Goal: Task Accomplishment & Management: Use online tool/utility

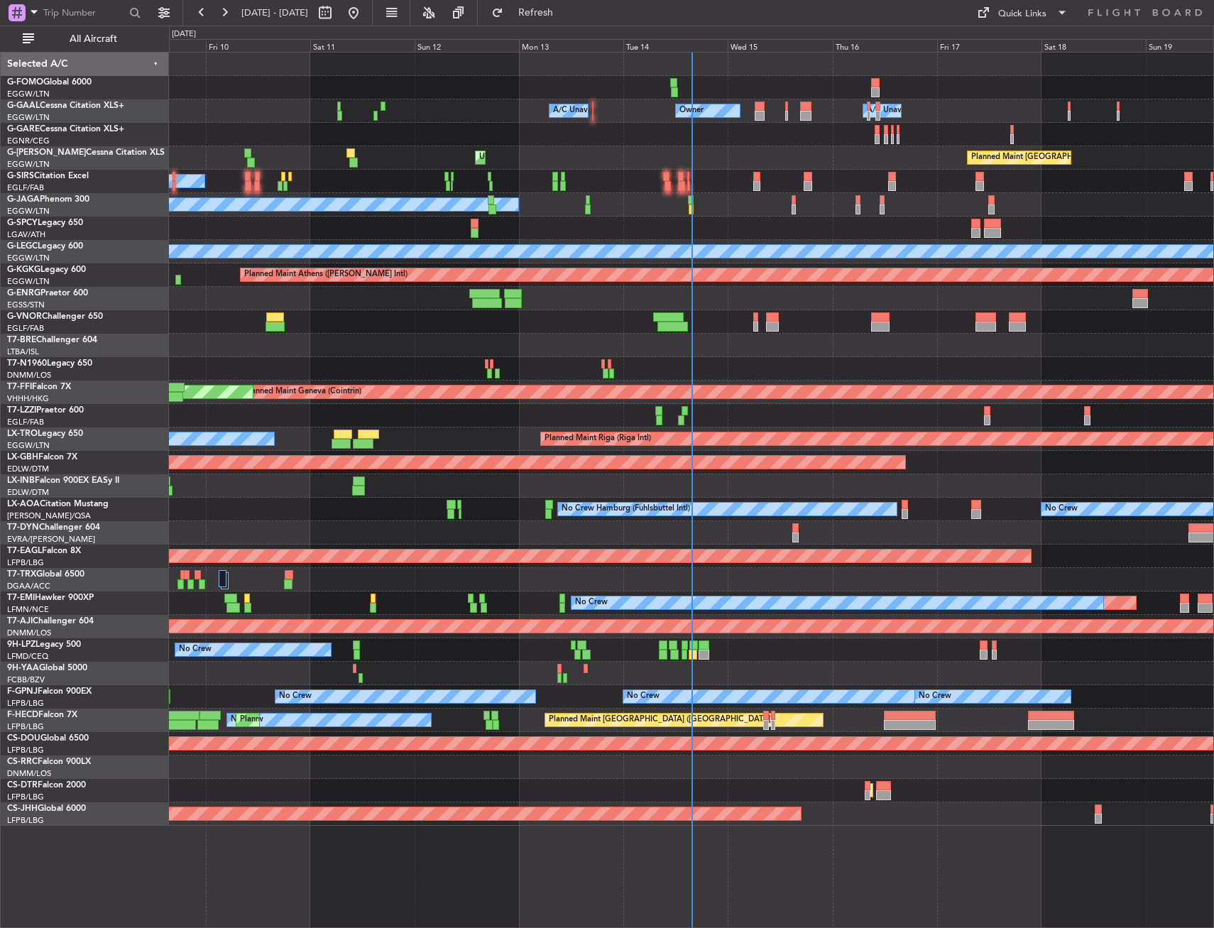
drag, startPoint x: 84, startPoint y: 43, endPoint x: 488, endPoint y: 282, distance: 469.4
click at [84, 43] on span "All Aircraft" at bounding box center [93, 39] width 113 height 10
click at [317, 533] on div "Owner A/C Unavailable Owner A/C Unavailable Planned Maint [GEOGRAPHIC_DATA] ([G…" at bounding box center [691, 439] width 1044 height 773
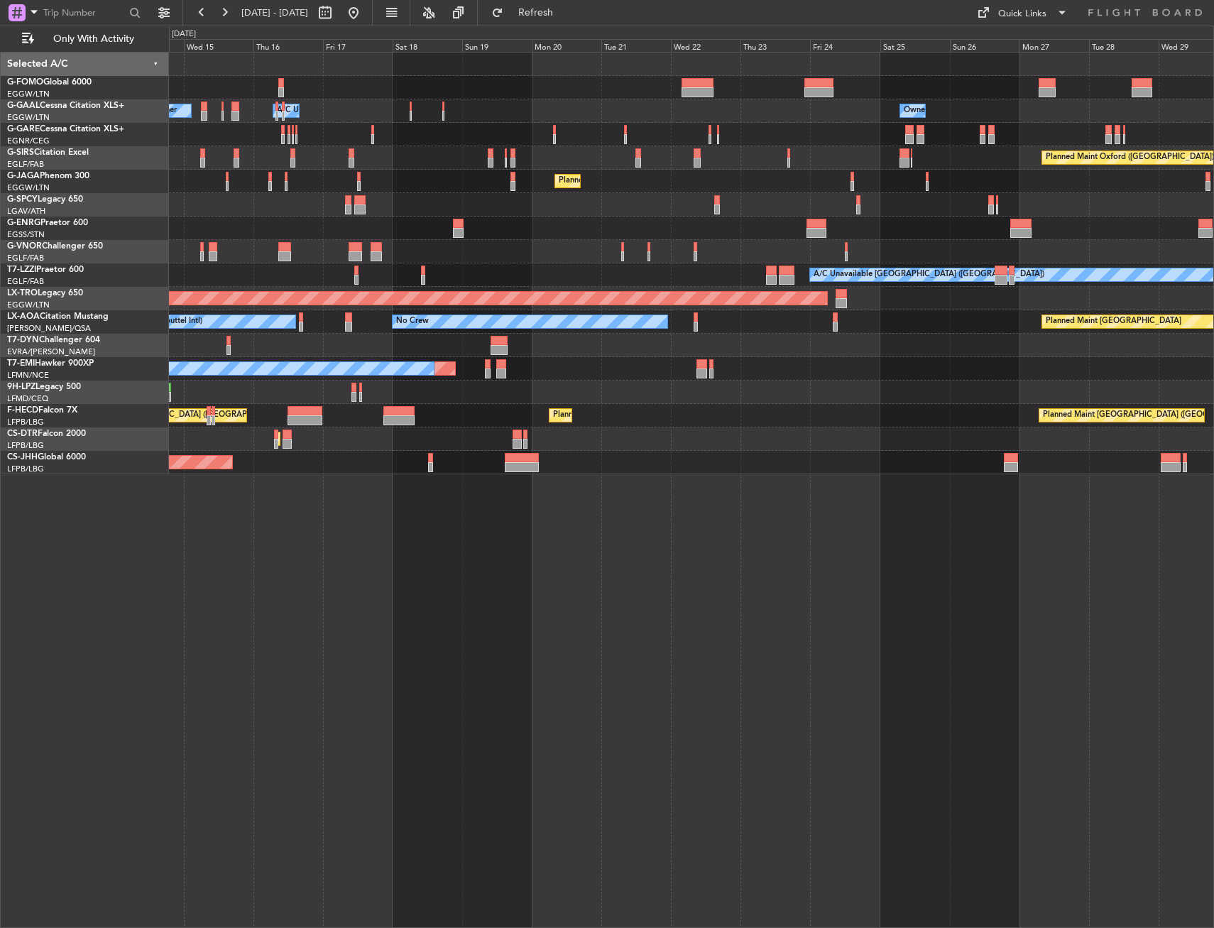
click at [618, 319] on div "No Crew No Crew Hamburg (Fuhlsbuttel Intl) Planned Maint [GEOGRAPHIC_DATA]" at bounding box center [691, 321] width 1044 height 23
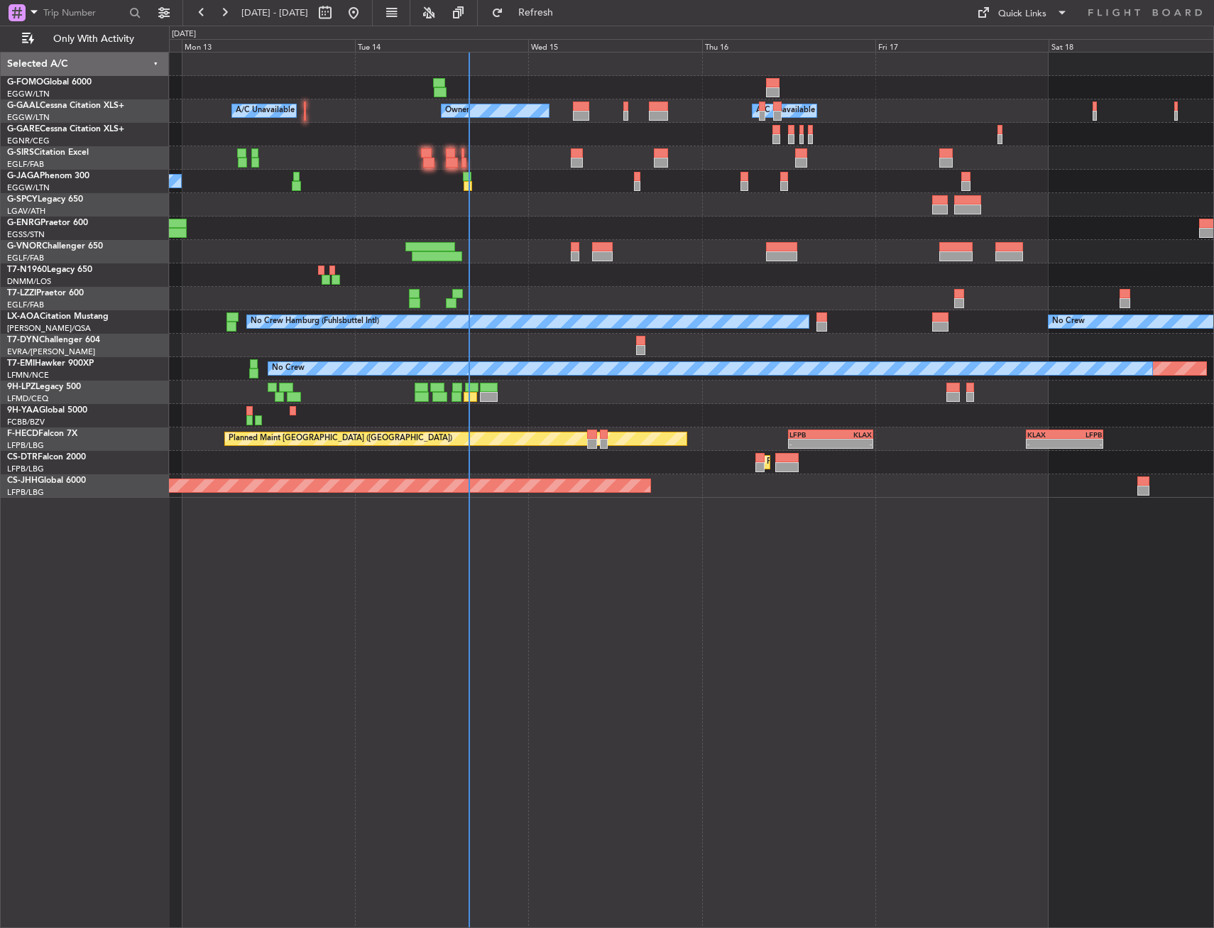
click at [454, 432] on div "Owner A/C Unavailable Owner A/C Unavailable No Crew Planned Maint [GEOGRAPHIC_D…" at bounding box center [691, 275] width 1044 height 445
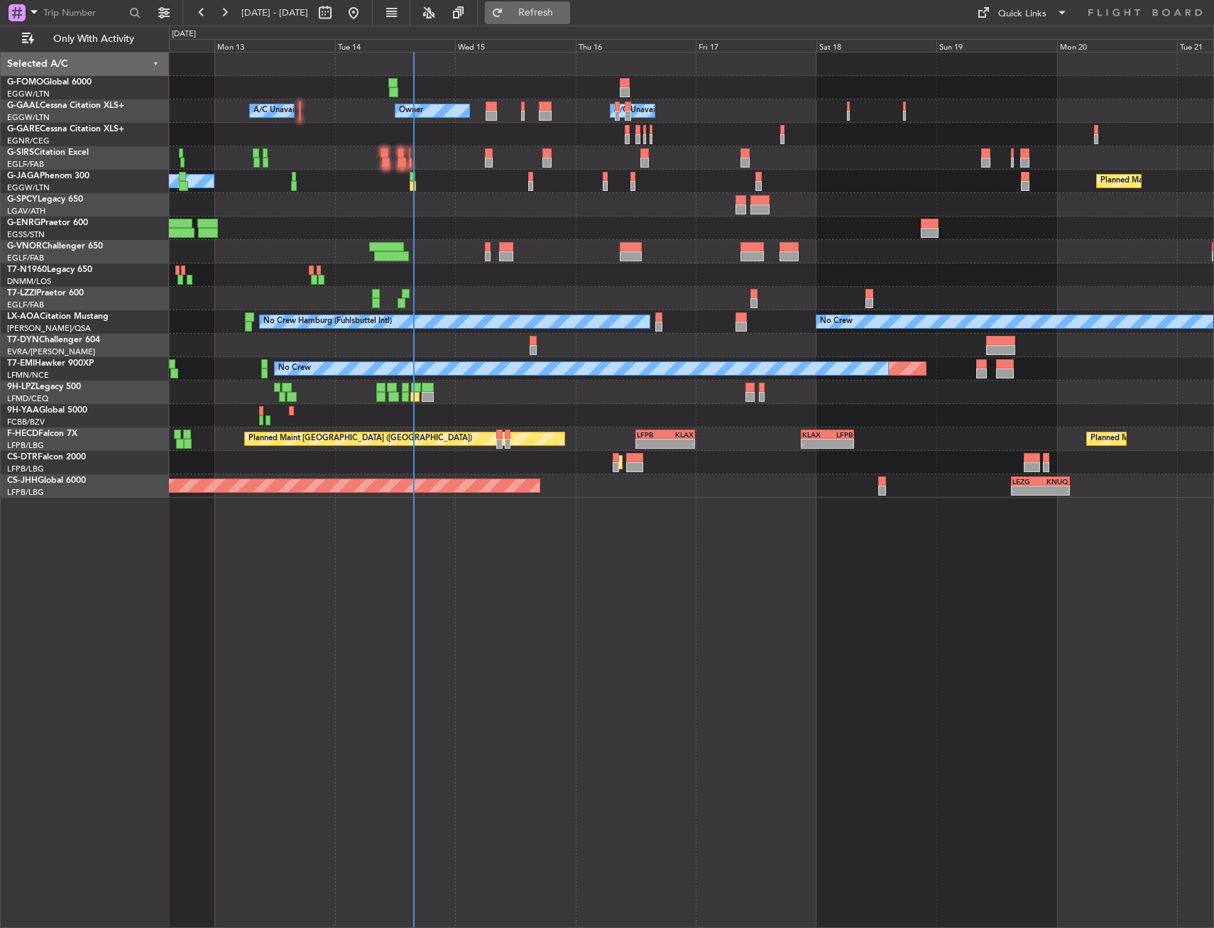
click at [570, 21] on button "Refresh" at bounding box center [527, 12] width 85 height 23
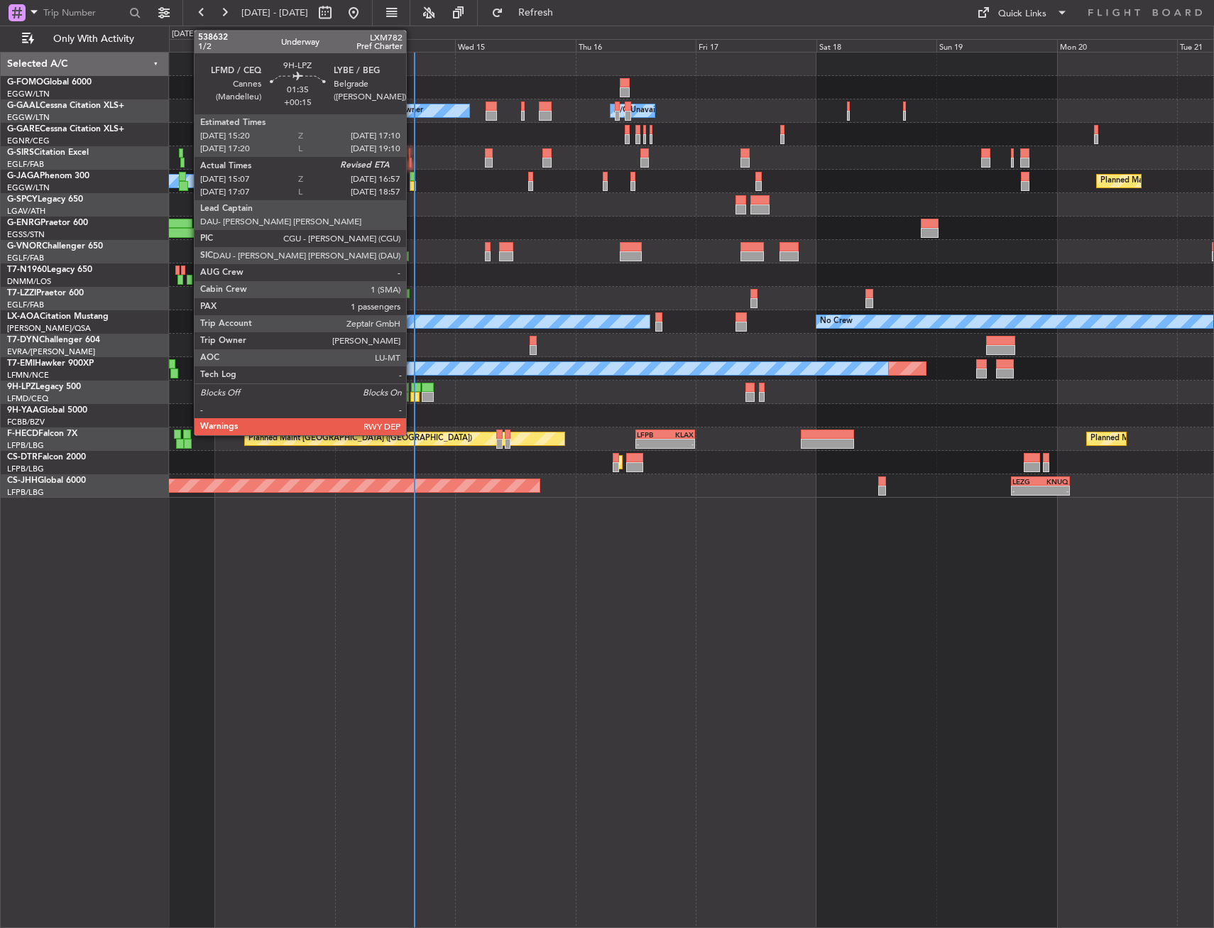
click at [412, 392] on div at bounding box center [414, 397] width 9 height 10
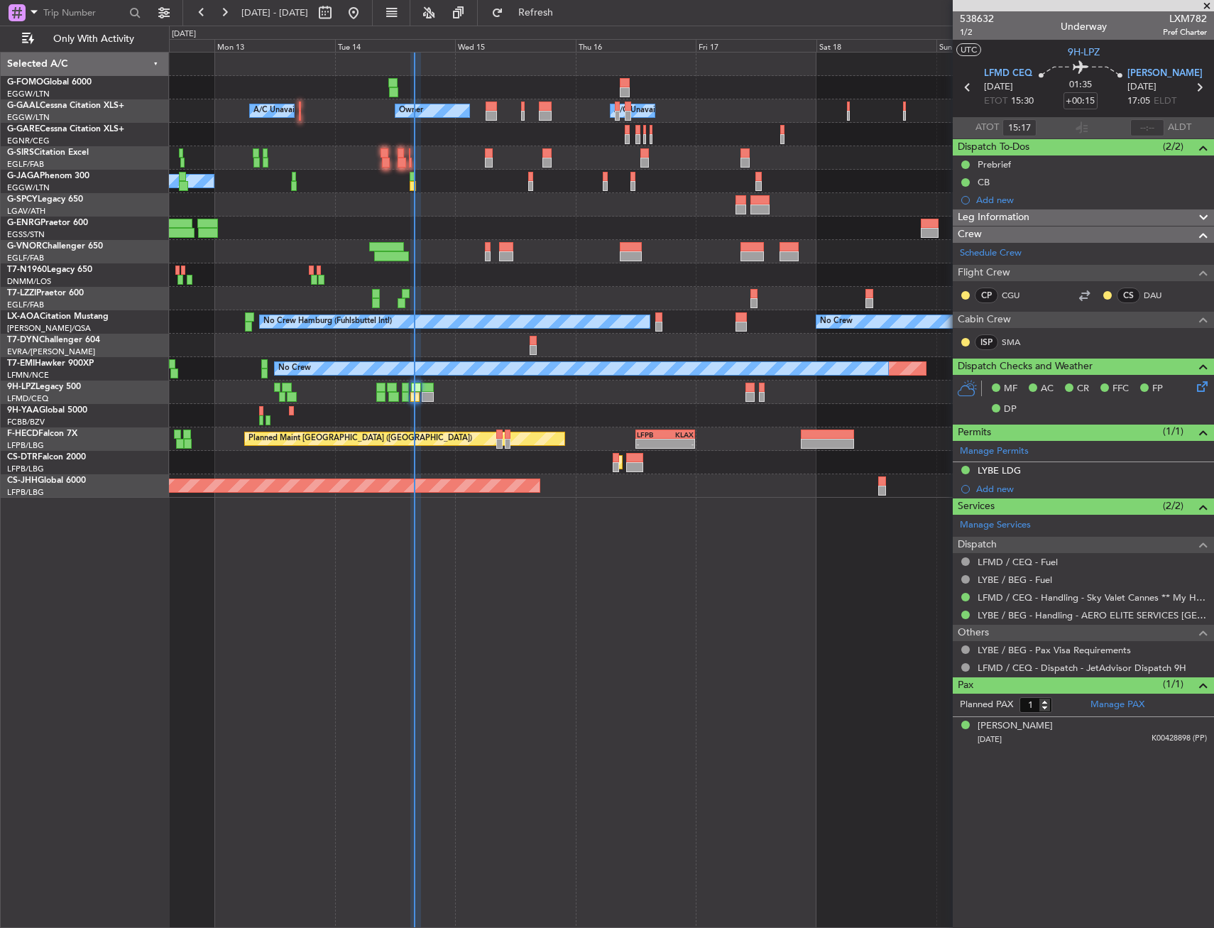
click at [371, 537] on div "Owner A/C Unavailable Owner A/C Unavailable Planned Maint [GEOGRAPHIC_DATA] ([G…" at bounding box center [691, 490] width 1045 height 876
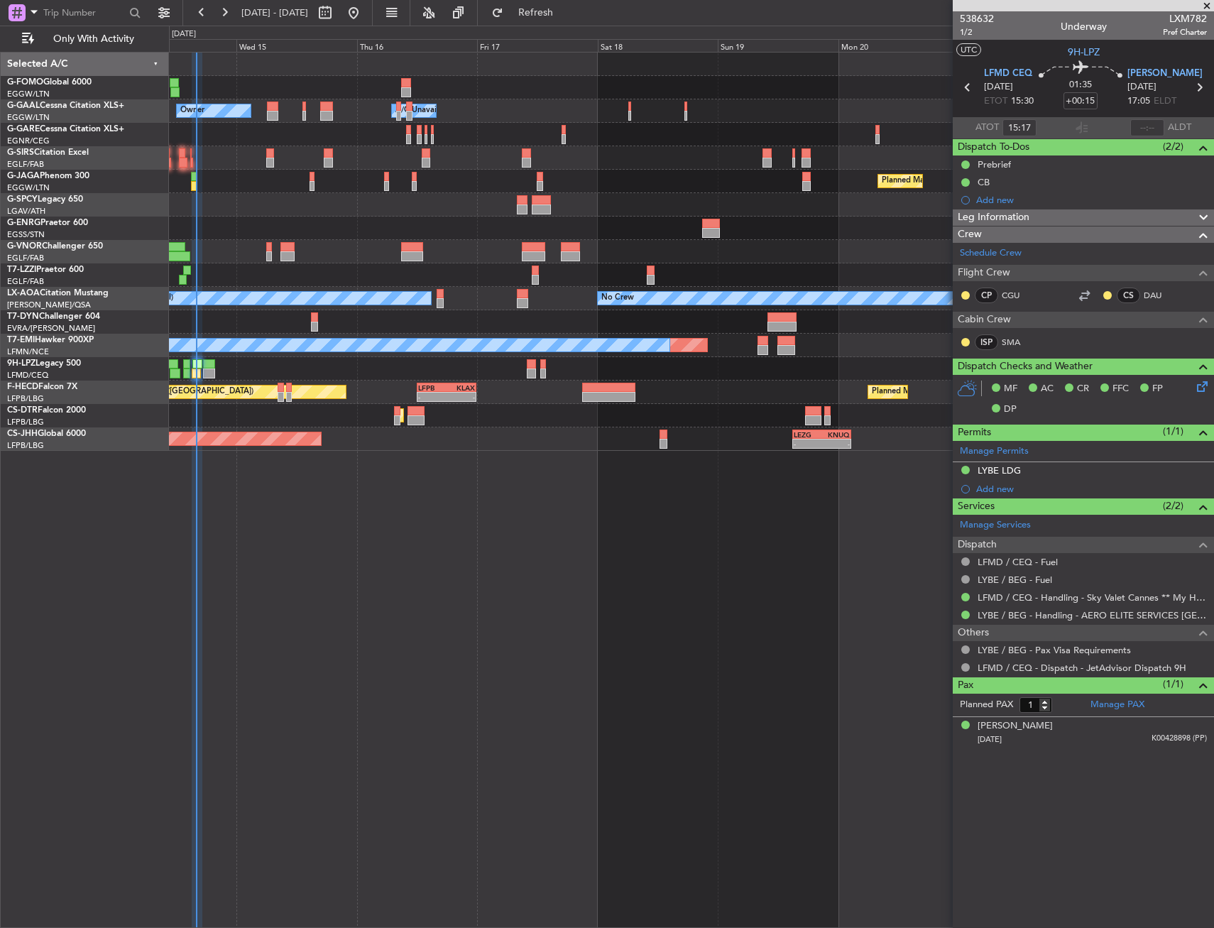
click at [399, 456] on div "Owner Owner A/C Unavailable A/C Unavailable Owner Planned Maint [GEOGRAPHIC_DAT…" at bounding box center [691, 490] width 1045 height 876
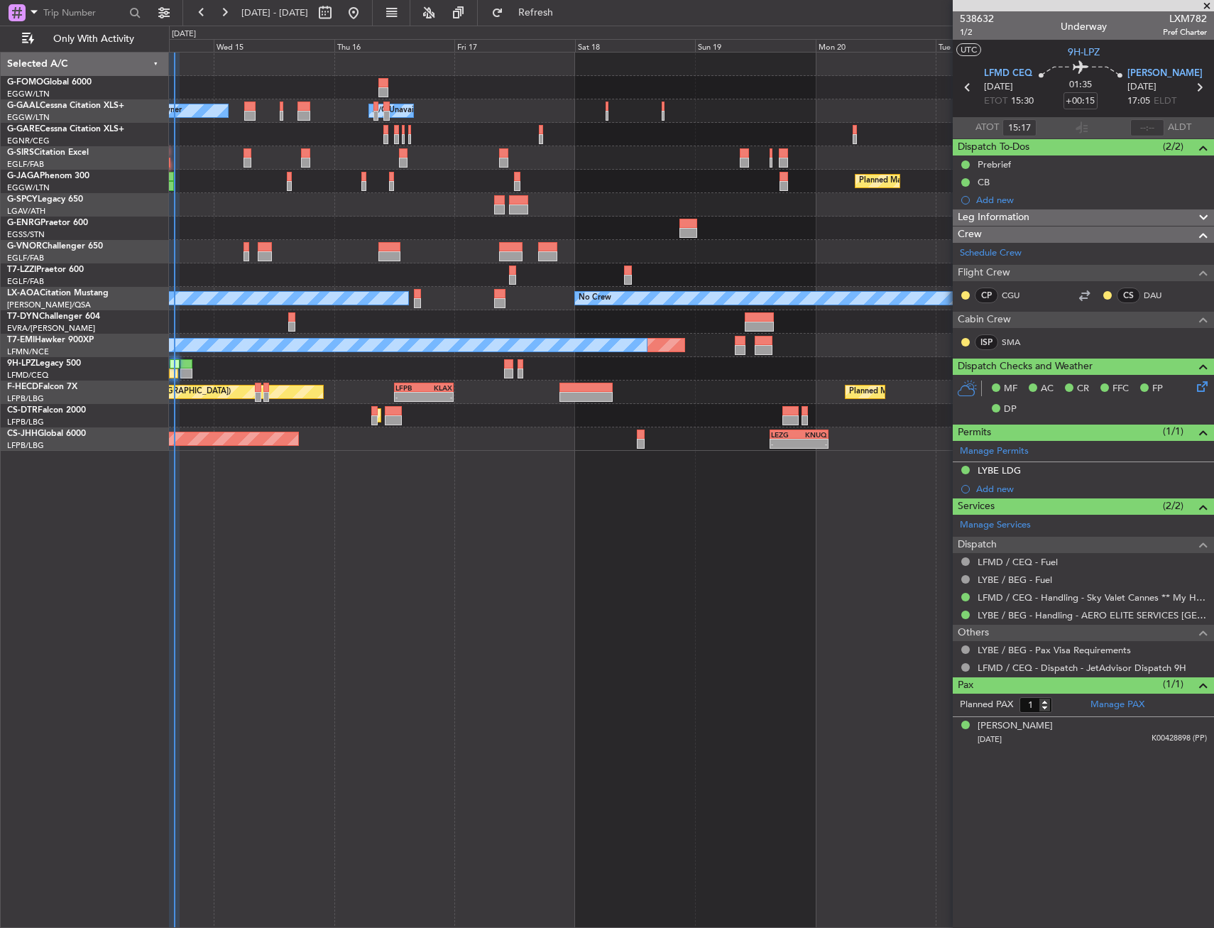
click at [624, 413] on div "Planned Maint Sofia" at bounding box center [691, 415] width 1044 height 23
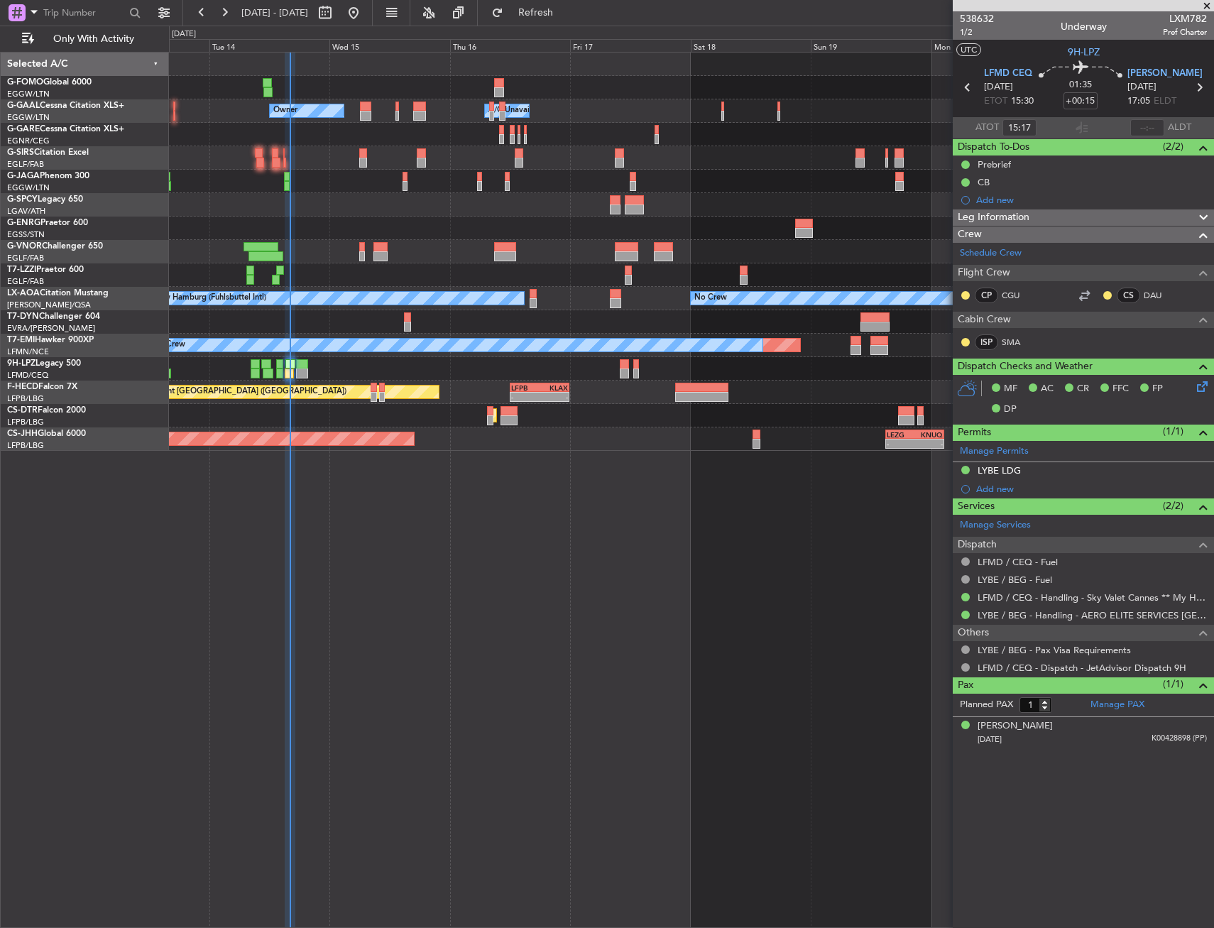
click at [515, 522] on div "Owner A/C Unavailable Owner A/C Unavailable Planned Maint [GEOGRAPHIC_DATA] ([G…" at bounding box center [691, 490] width 1045 height 876
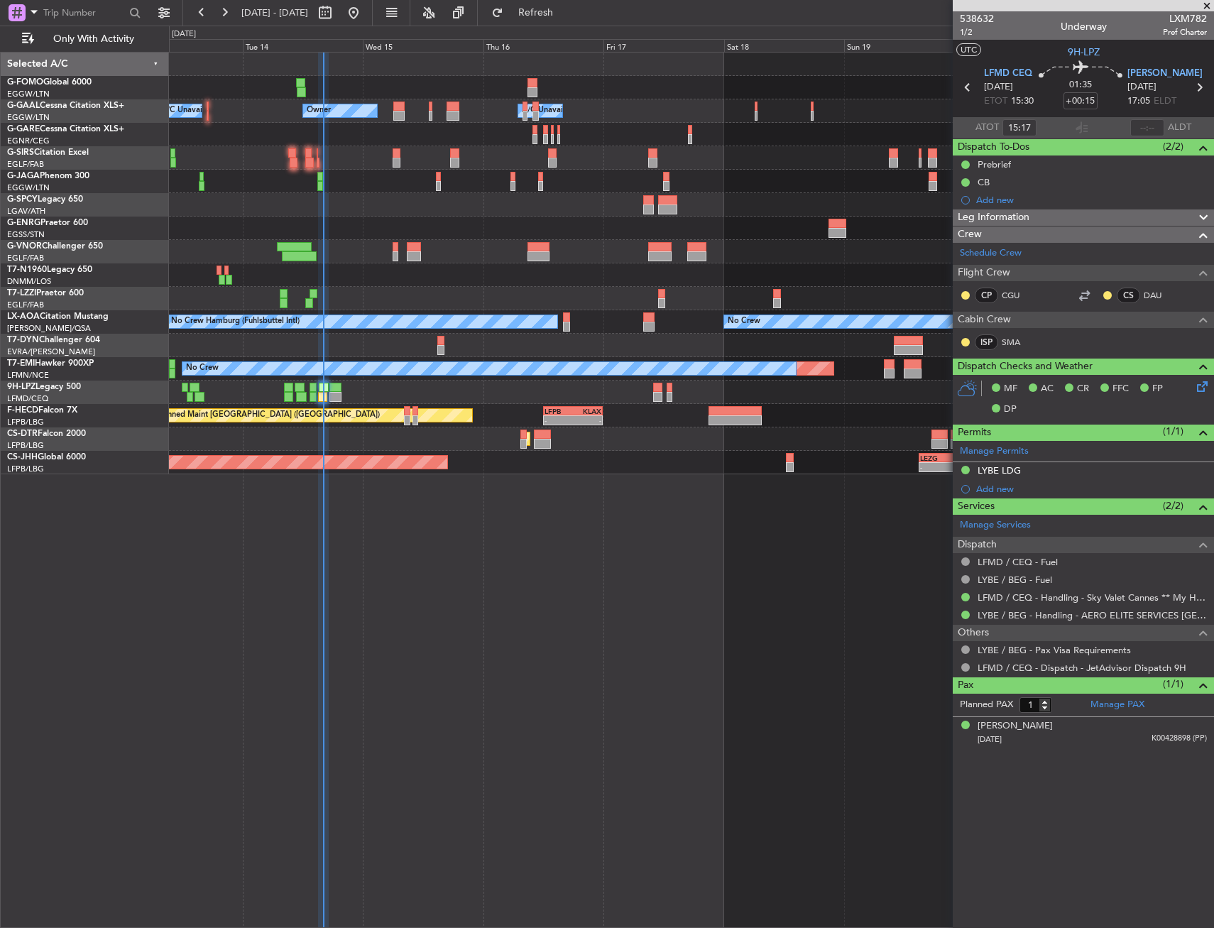
click at [568, 527] on div "Owner A/C Unavailable Owner A/C Unavailable Planned Maint [GEOGRAPHIC_DATA] ([G…" at bounding box center [691, 490] width 1045 height 876
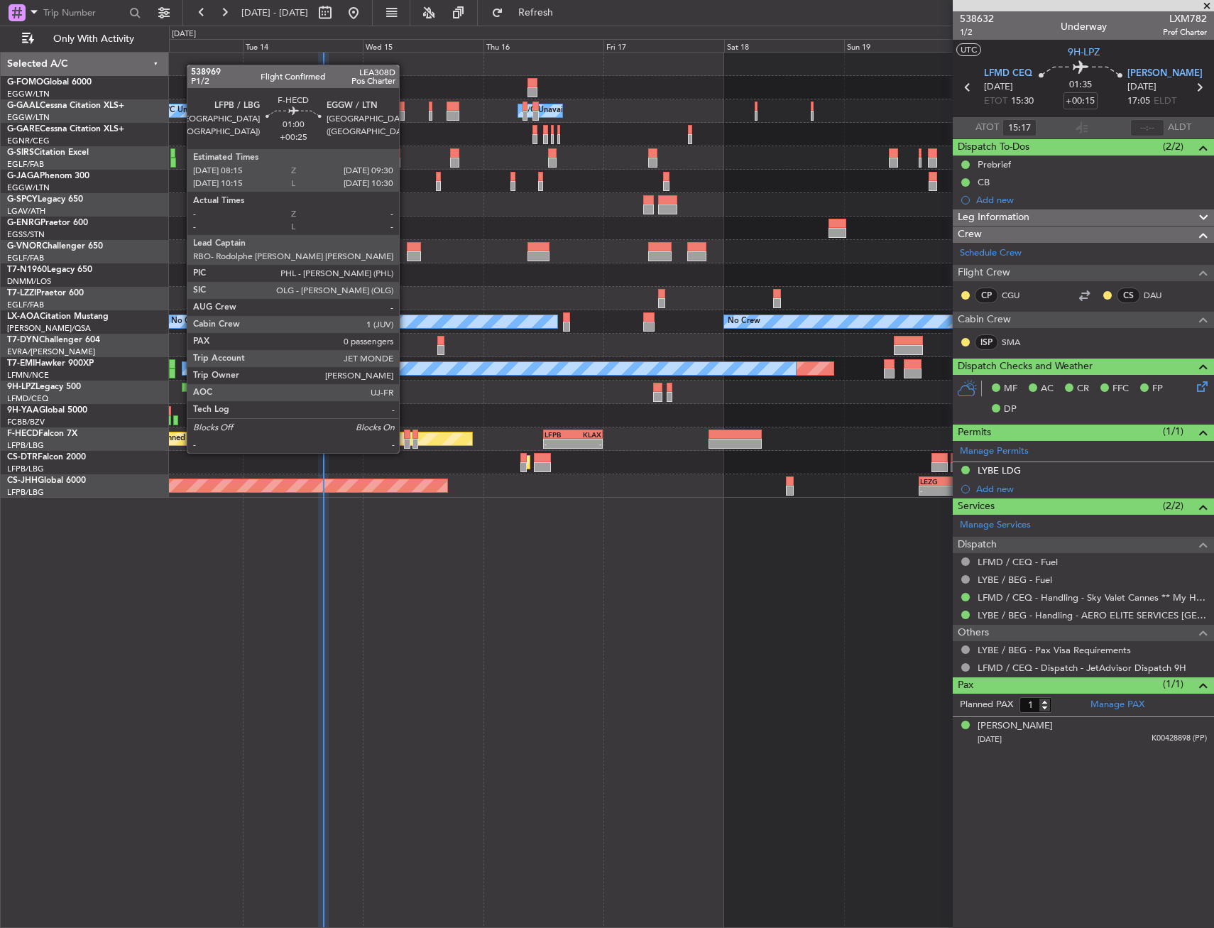
click at [405, 439] on div at bounding box center [407, 444] width 6 height 10
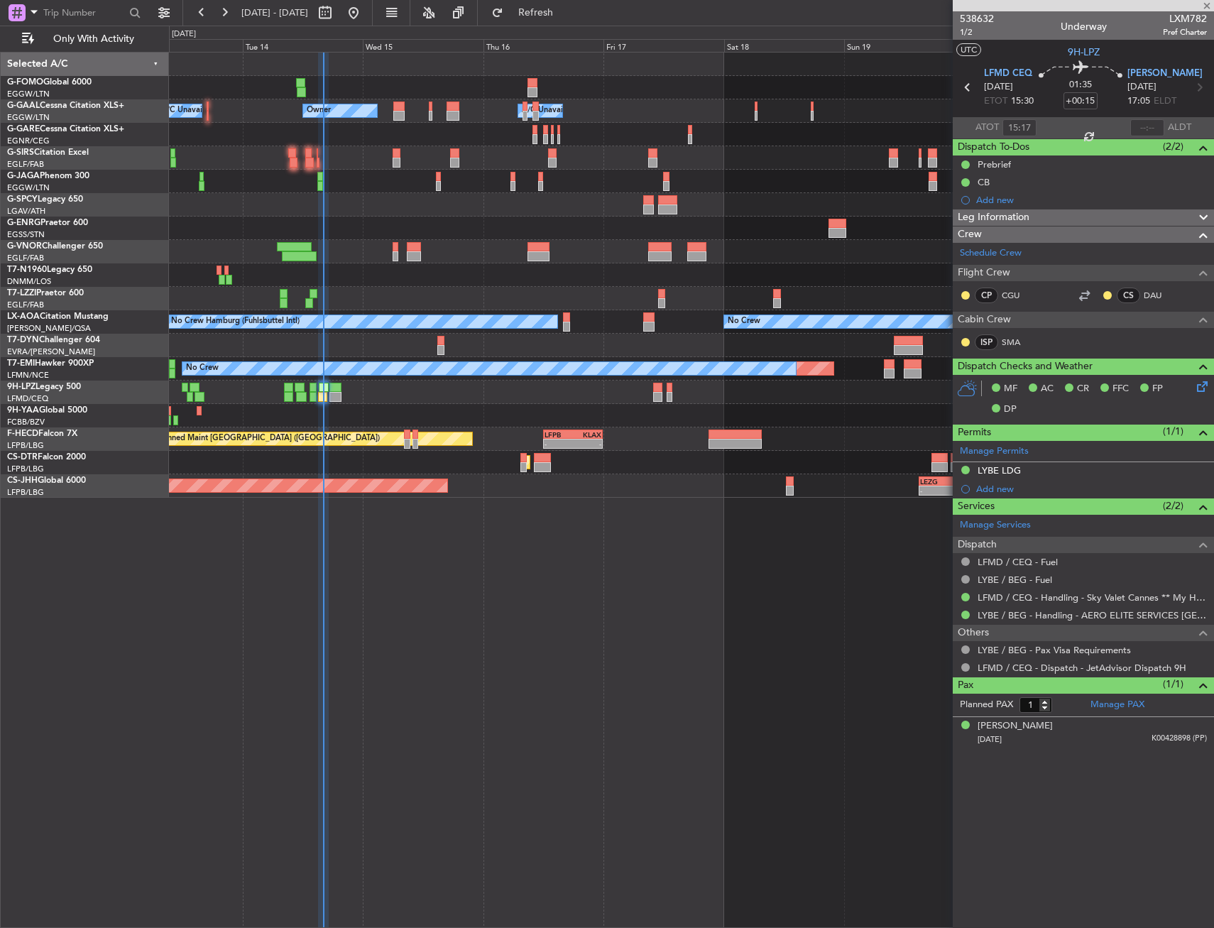
type input "+00:25"
type input "0"
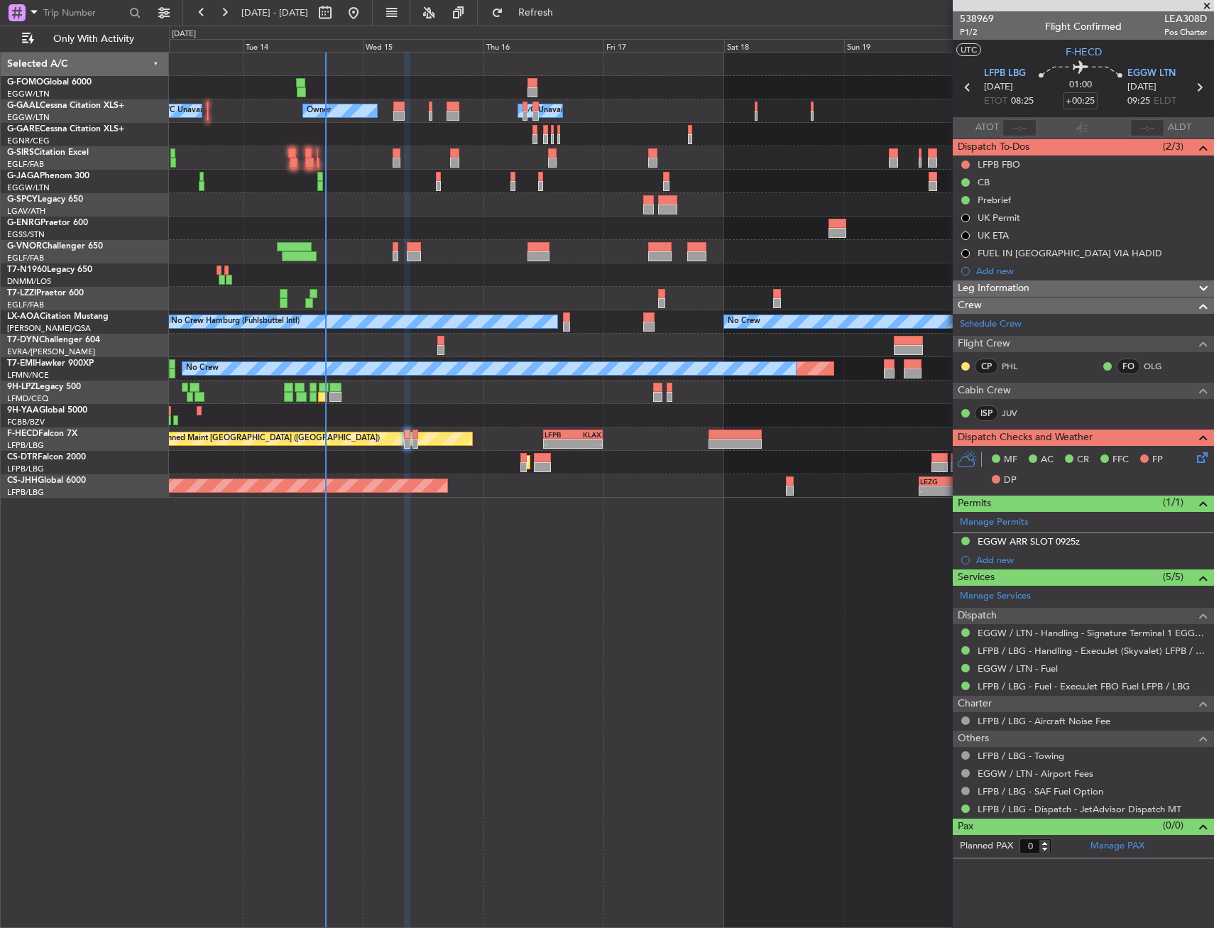
click at [120, 631] on div "Owner A/C Unavailable Owner A/C Unavailable Planned Maint [GEOGRAPHIC_DATA] ([G…" at bounding box center [607, 477] width 1214 height 902
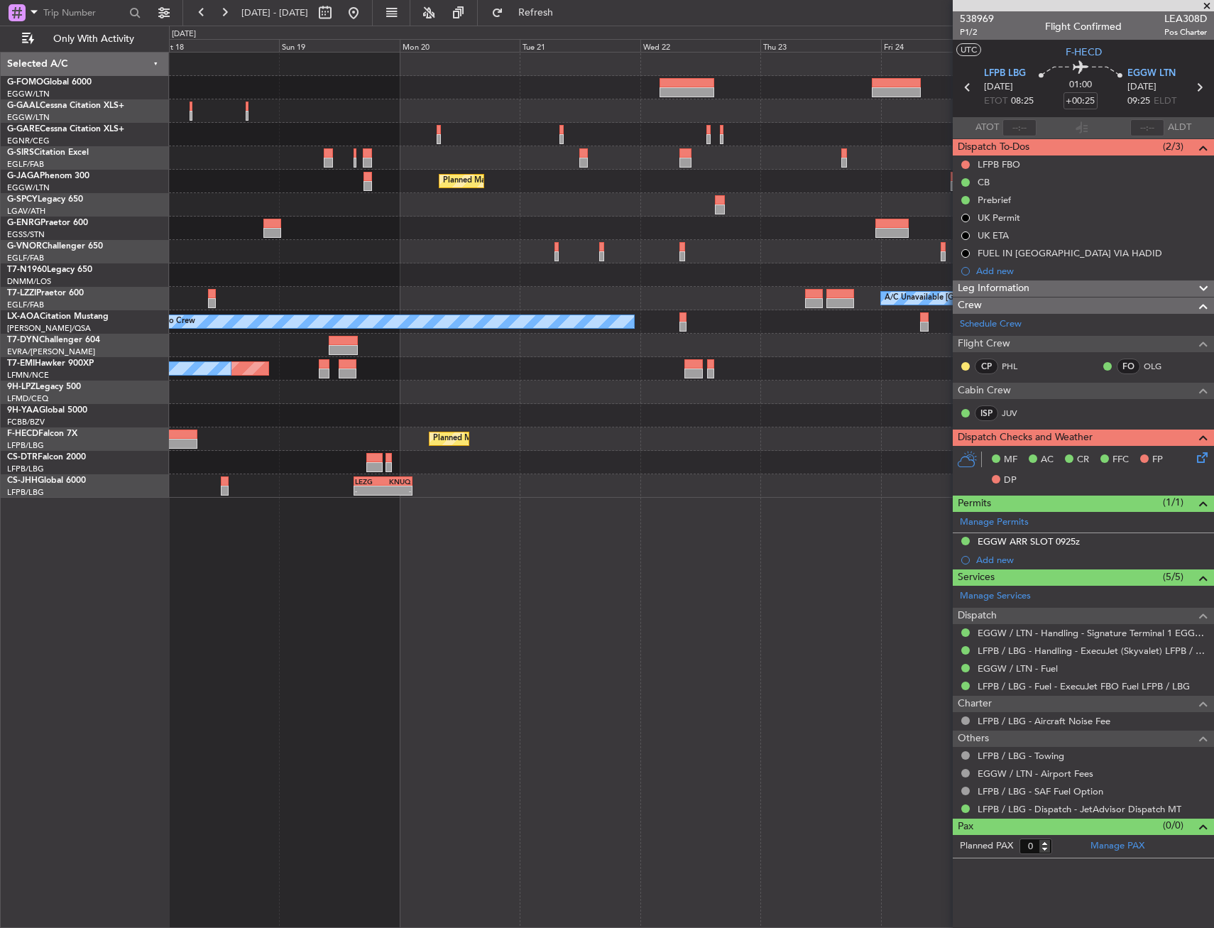
click at [147, 537] on div "Owner A/C Unavailable Owner Planned Maint [GEOGRAPHIC_DATA] ([GEOGRAPHIC_DATA])…" at bounding box center [607, 477] width 1214 height 902
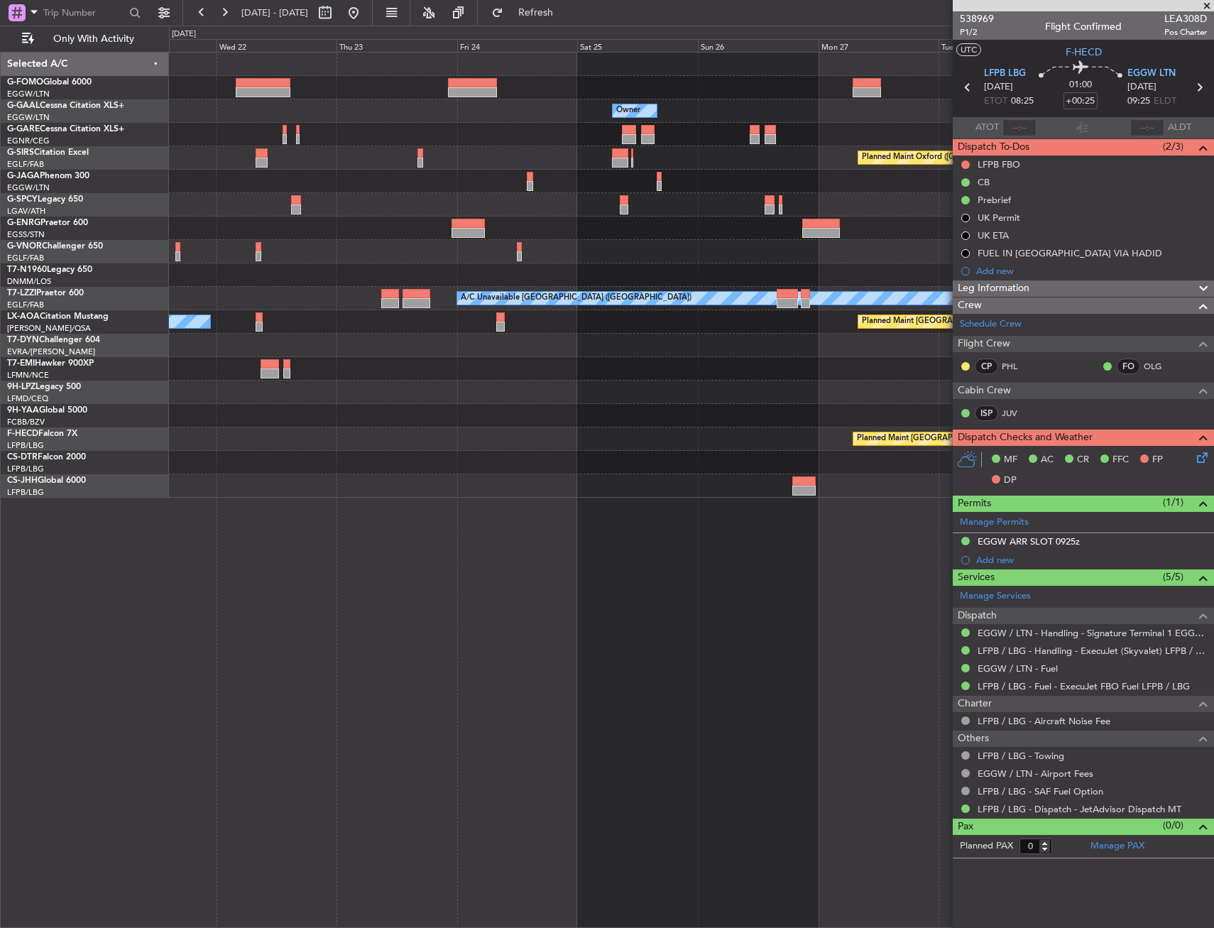
click at [185, 508] on div "Owner Owner Planned Maint [GEOGRAPHIC_DATA] ([GEOGRAPHIC_DATA]) Planned Maint […" at bounding box center [691, 490] width 1045 height 876
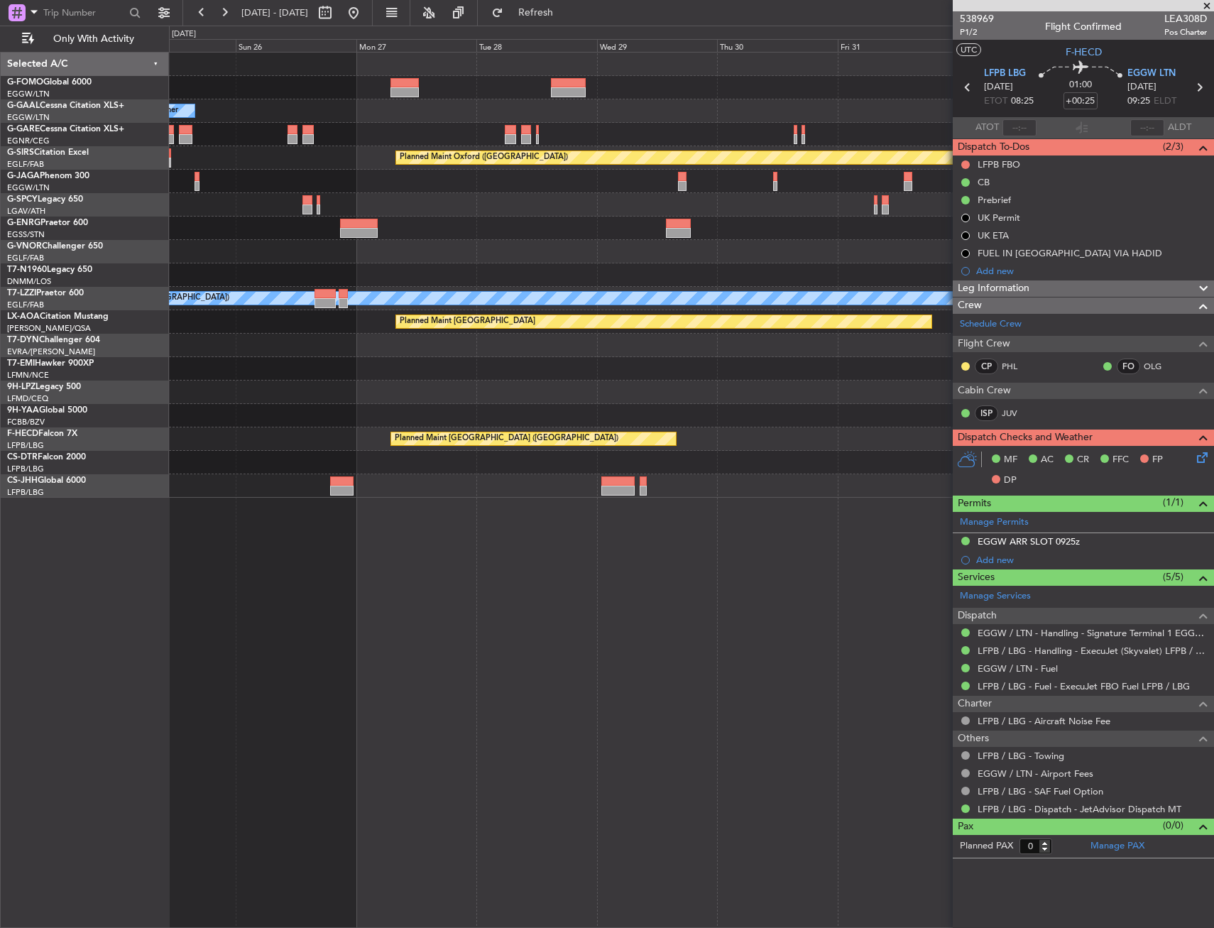
click at [328, 492] on div at bounding box center [691, 485] width 1044 height 23
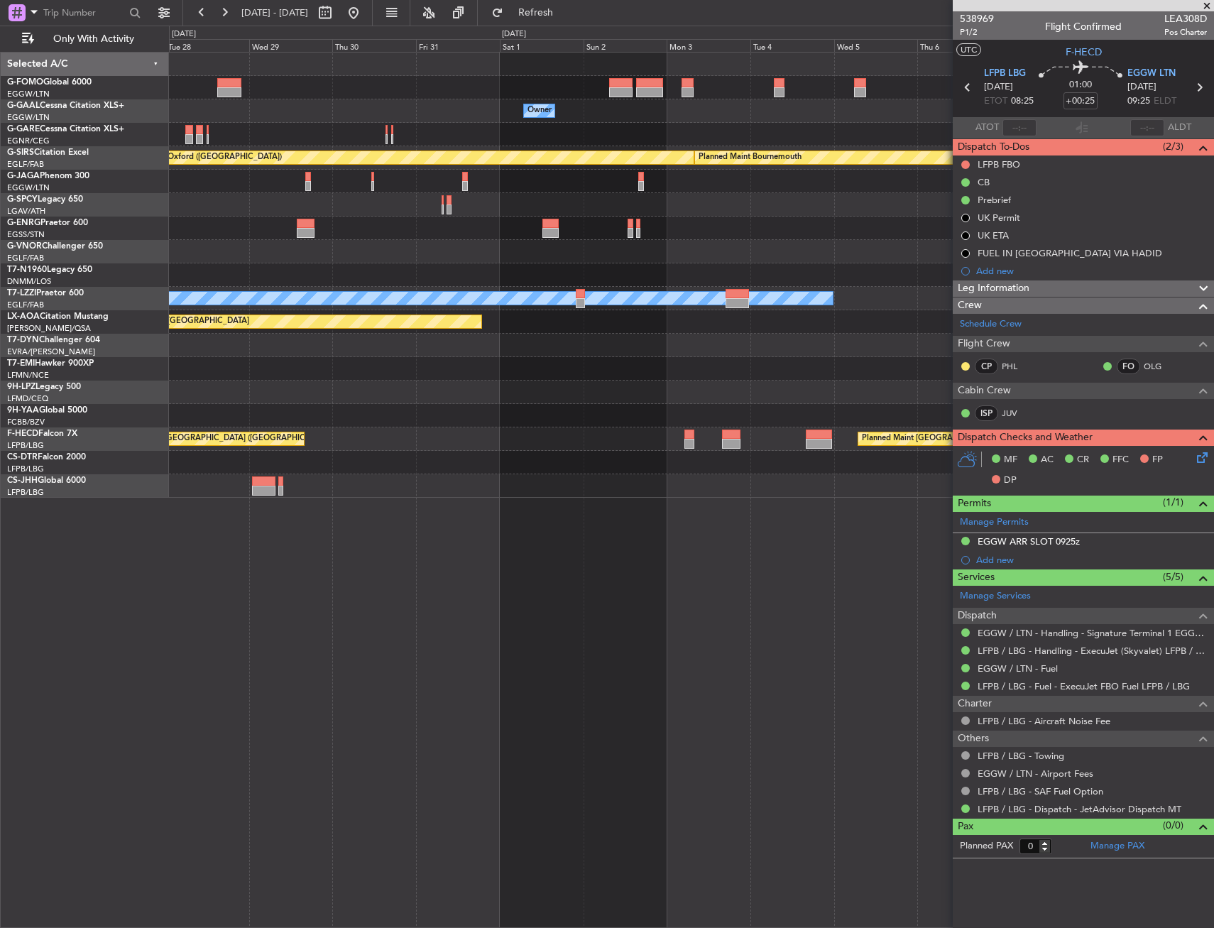
click at [20, 515] on div "Owner Owner Planned Maint [GEOGRAPHIC_DATA] ([GEOGRAPHIC_DATA]) Planned Maint […" at bounding box center [607, 477] width 1214 height 902
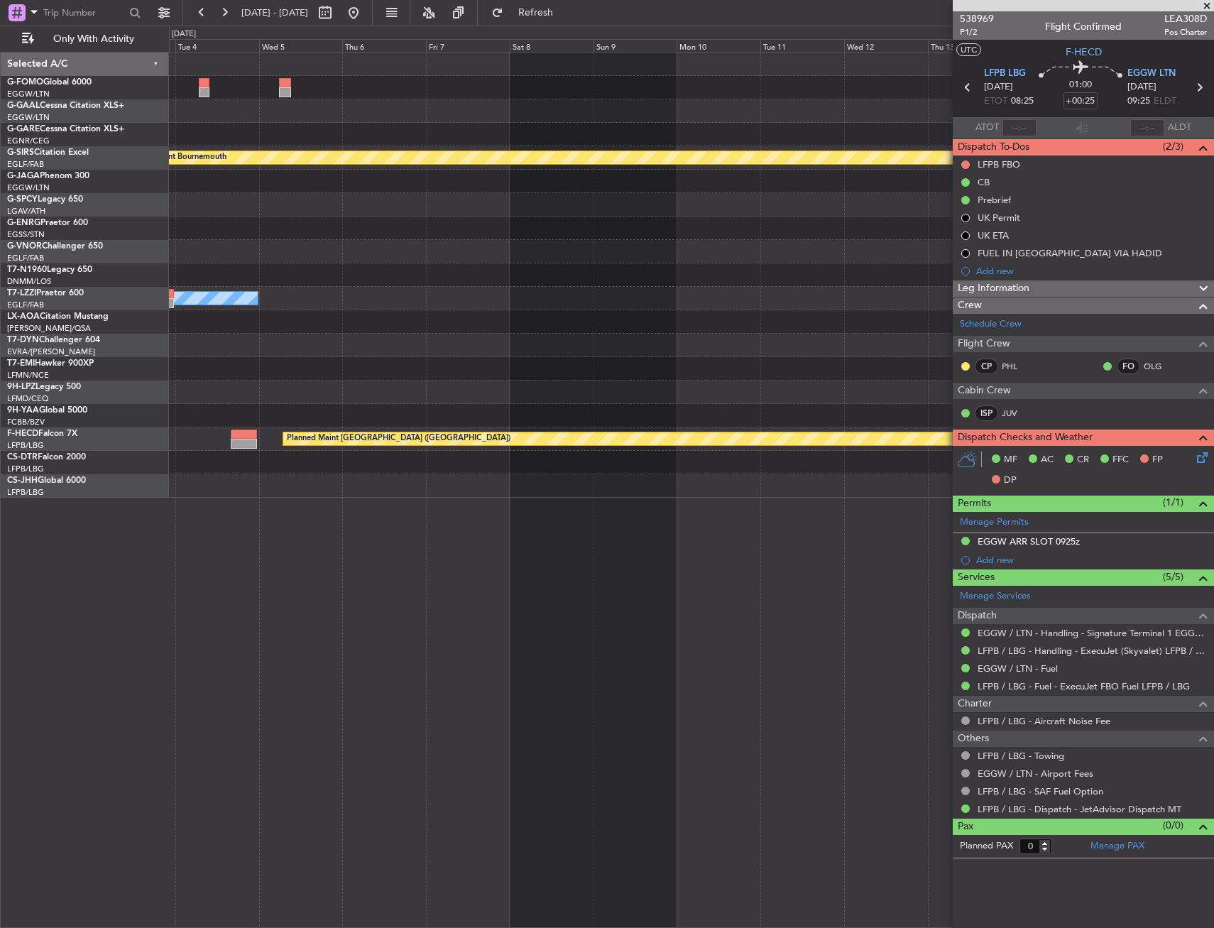
click at [150, 493] on div "Owner Planned Maint [GEOGRAPHIC_DATA] Planned Maint [GEOGRAPHIC_DATA] Planned M…" at bounding box center [607, 477] width 1214 height 902
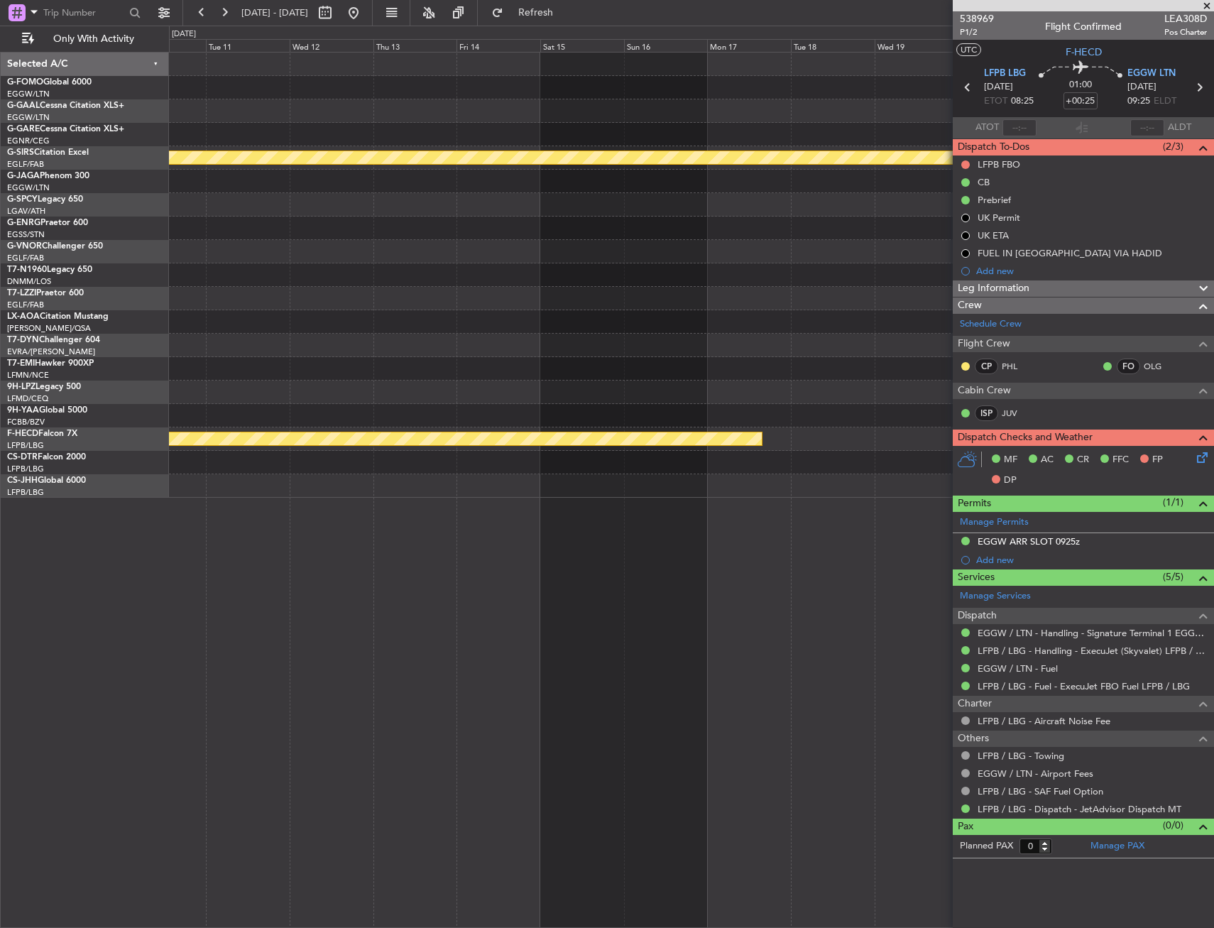
click at [446, 476] on div "Planned Maint Bournemouth Planned Maint [GEOGRAPHIC_DATA] Planned Maint [GEOGRA…" at bounding box center [691, 275] width 1044 height 445
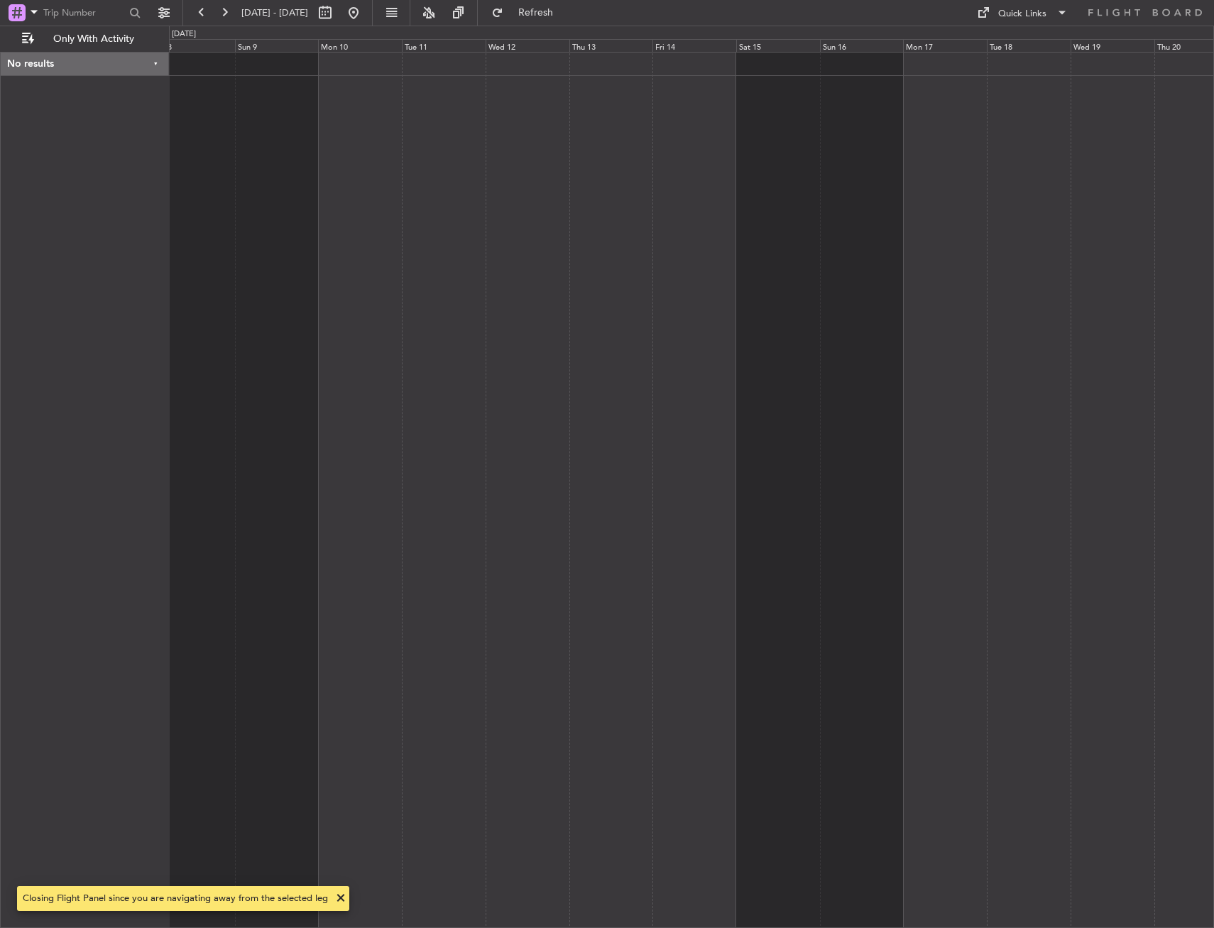
click at [383, 436] on div at bounding box center [691, 490] width 1045 height 876
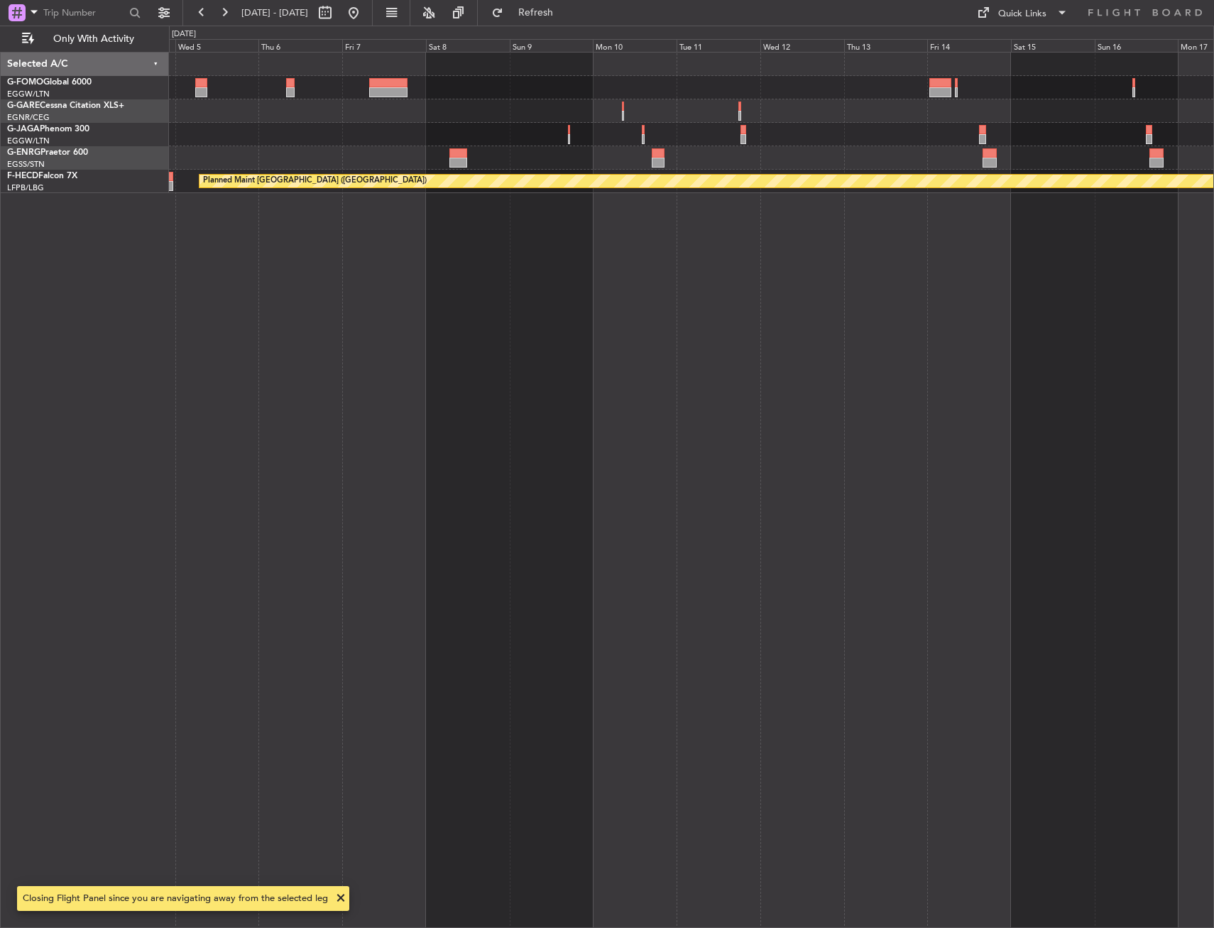
click at [1213, 228] on html "[DATE] - [DATE] Refresh Quick Links Only With Activity Planned Maint [GEOGRAPHI…" at bounding box center [607, 464] width 1214 height 928
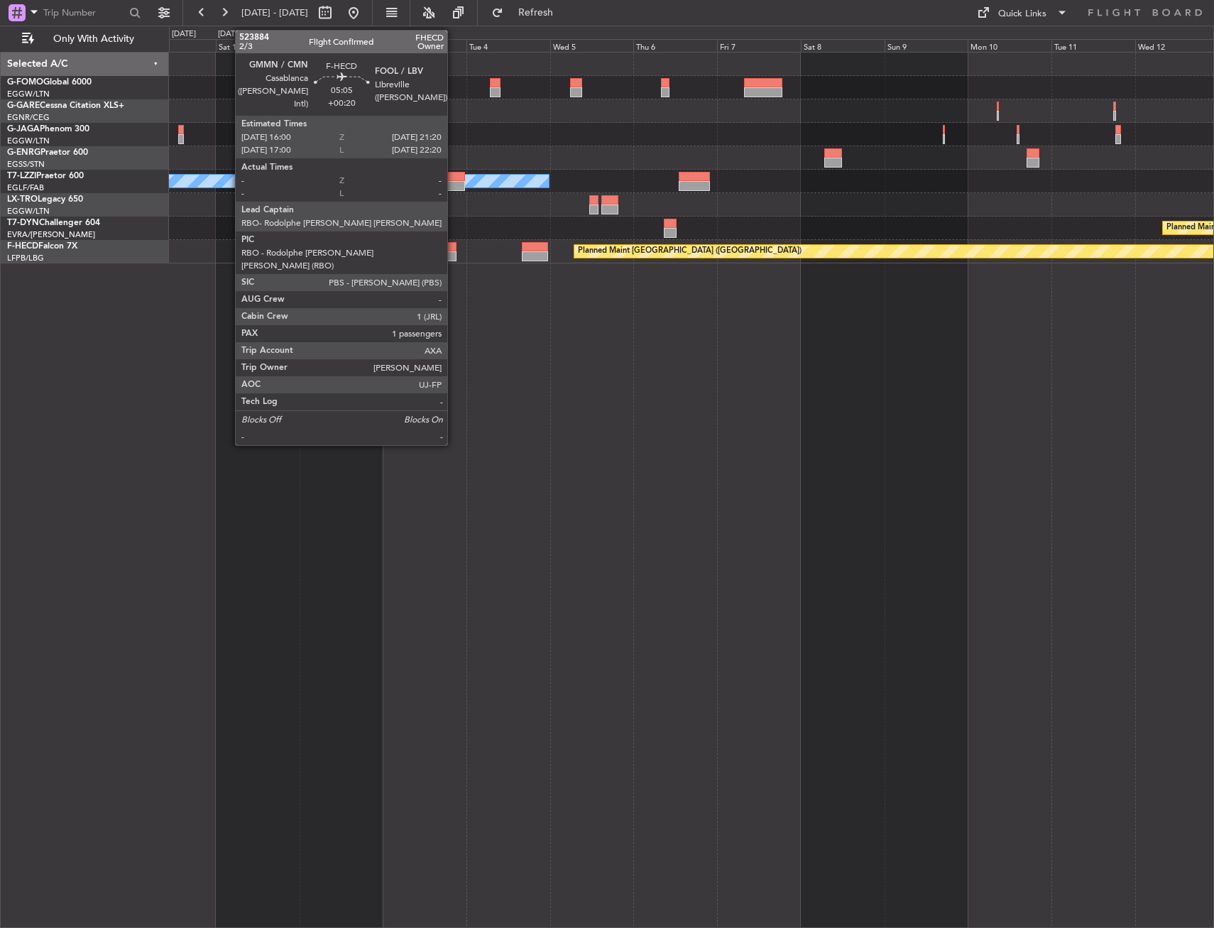
click at [454, 252] on div at bounding box center [447, 256] width 19 height 10
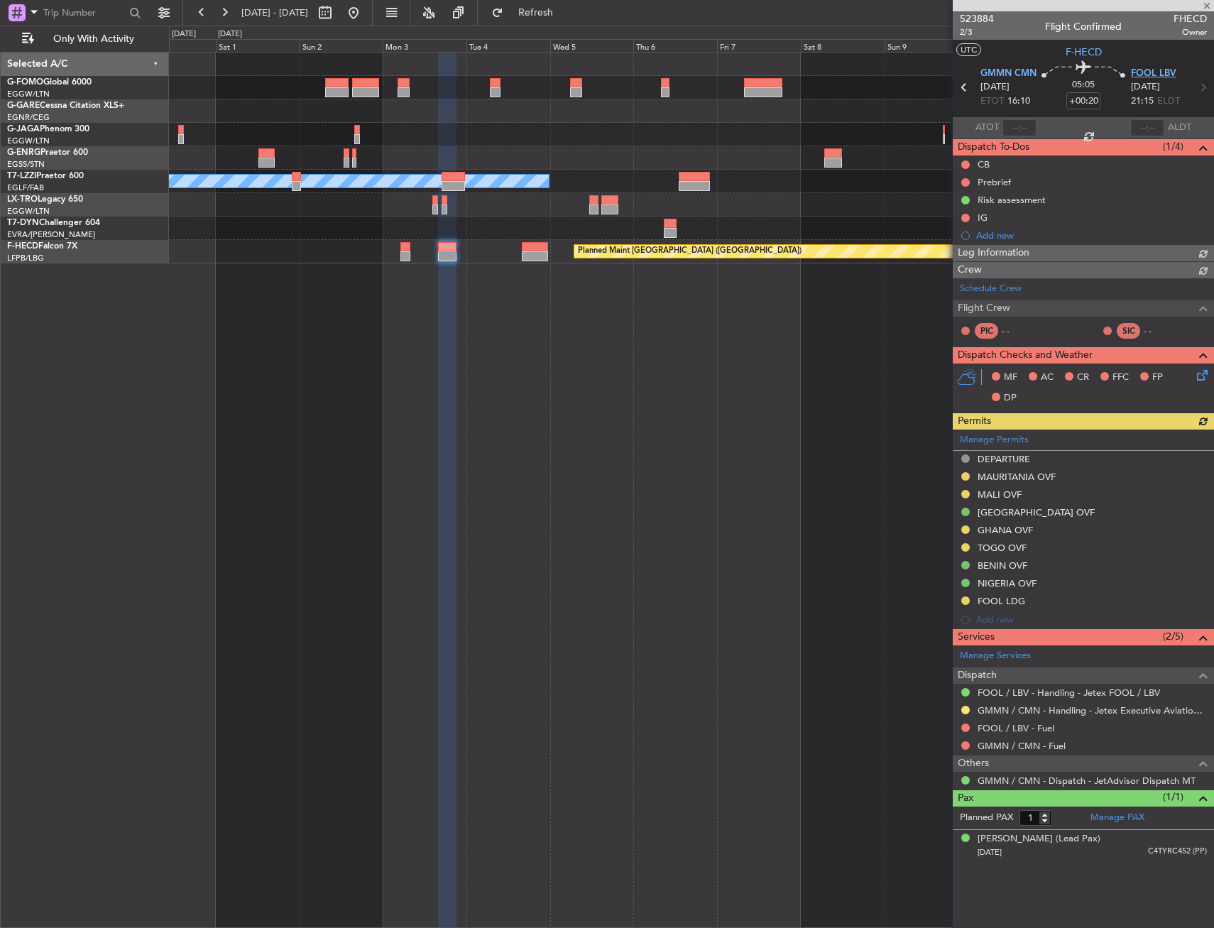
click at [1153, 72] on span "FOOL LBV" at bounding box center [1153, 74] width 45 height 14
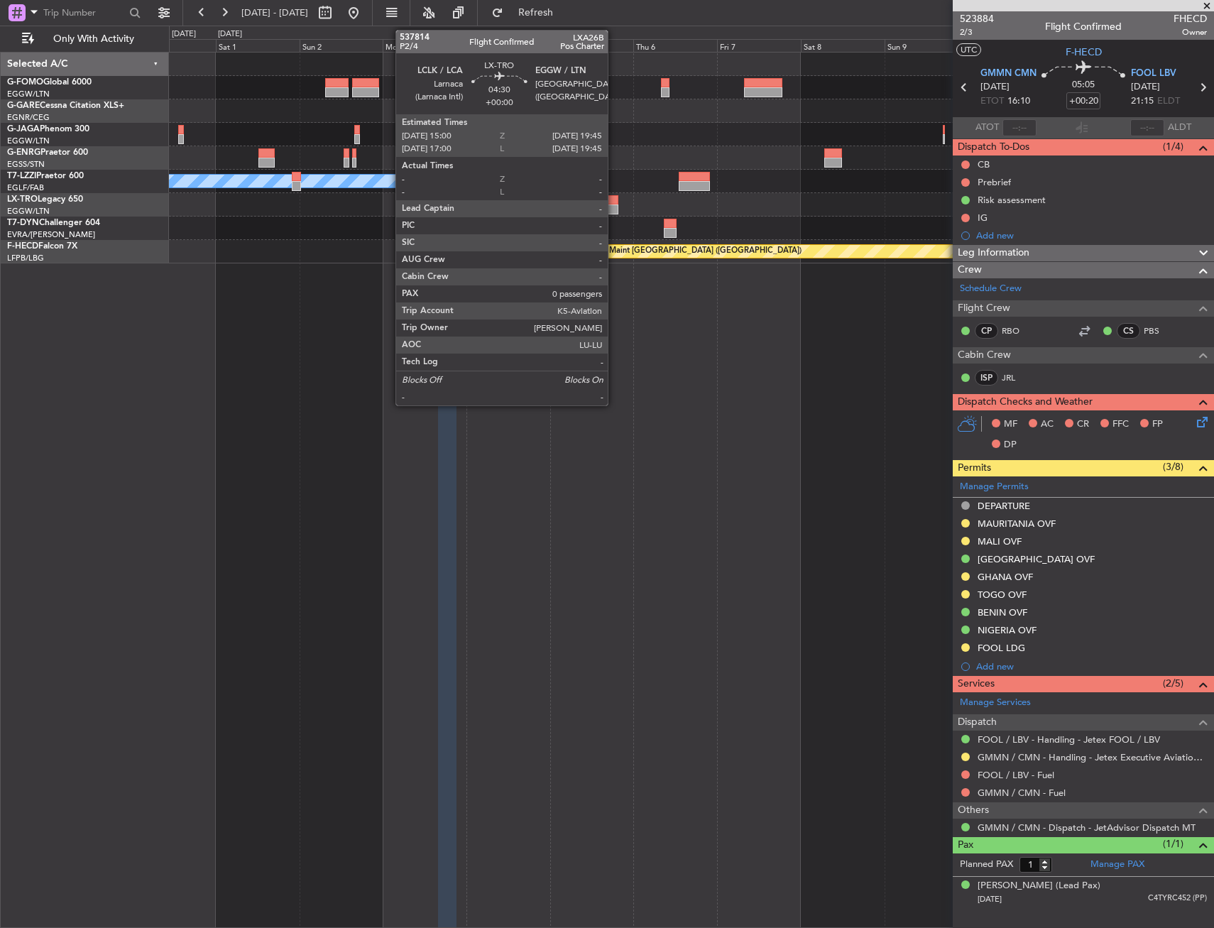
click at [882, 274] on div "A/C Unavailable [GEOGRAPHIC_DATA] ([GEOGRAPHIC_DATA]) Planned Maint [GEOGRAPHIC…" at bounding box center [691, 490] width 1045 height 876
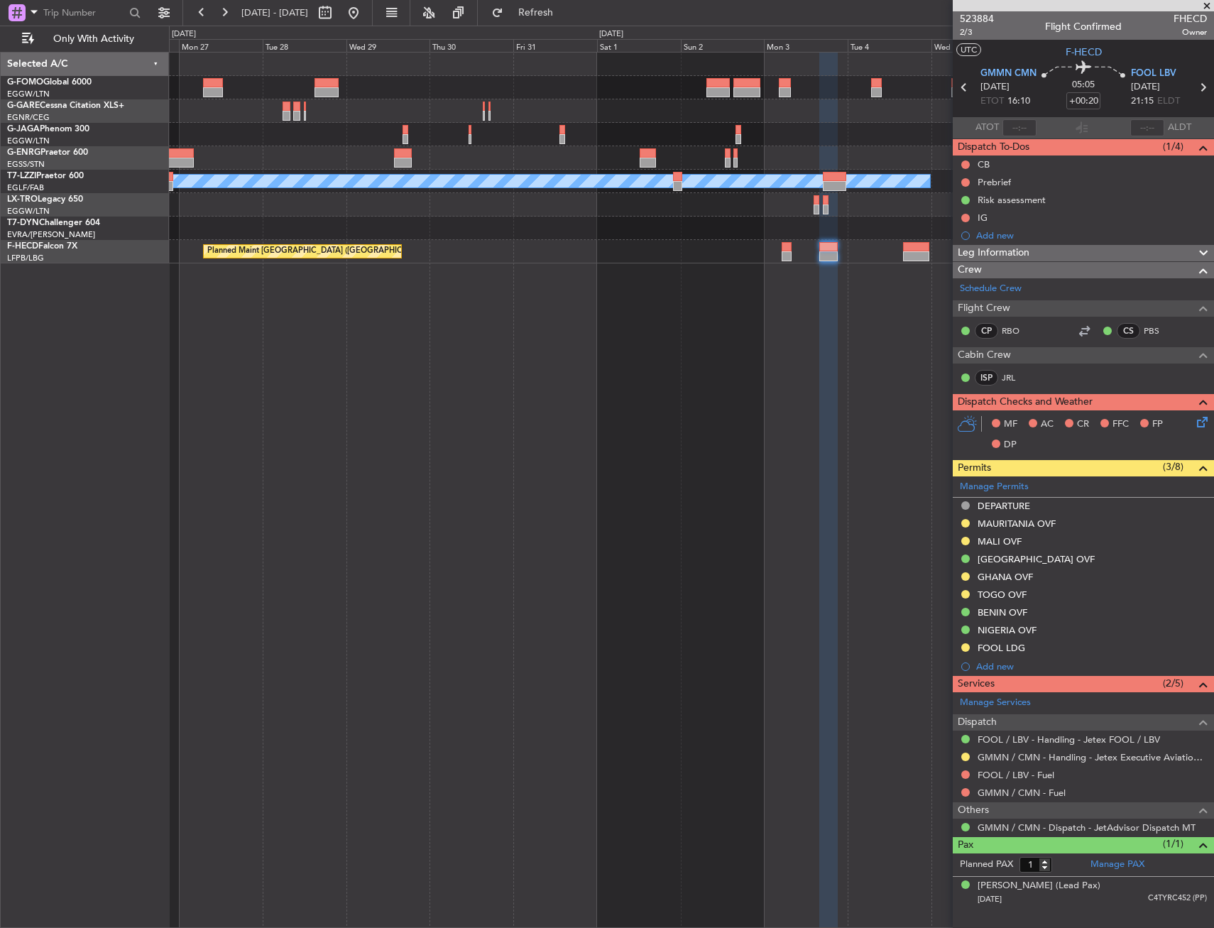
click at [921, 329] on div "A/C Unavailable [GEOGRAPHIC_DATA] ([GEOGRAPHIC_DATA]) Planned Maint [GEOGRAPHIC…" at bounding box center [691, 490] width 1045 height 876
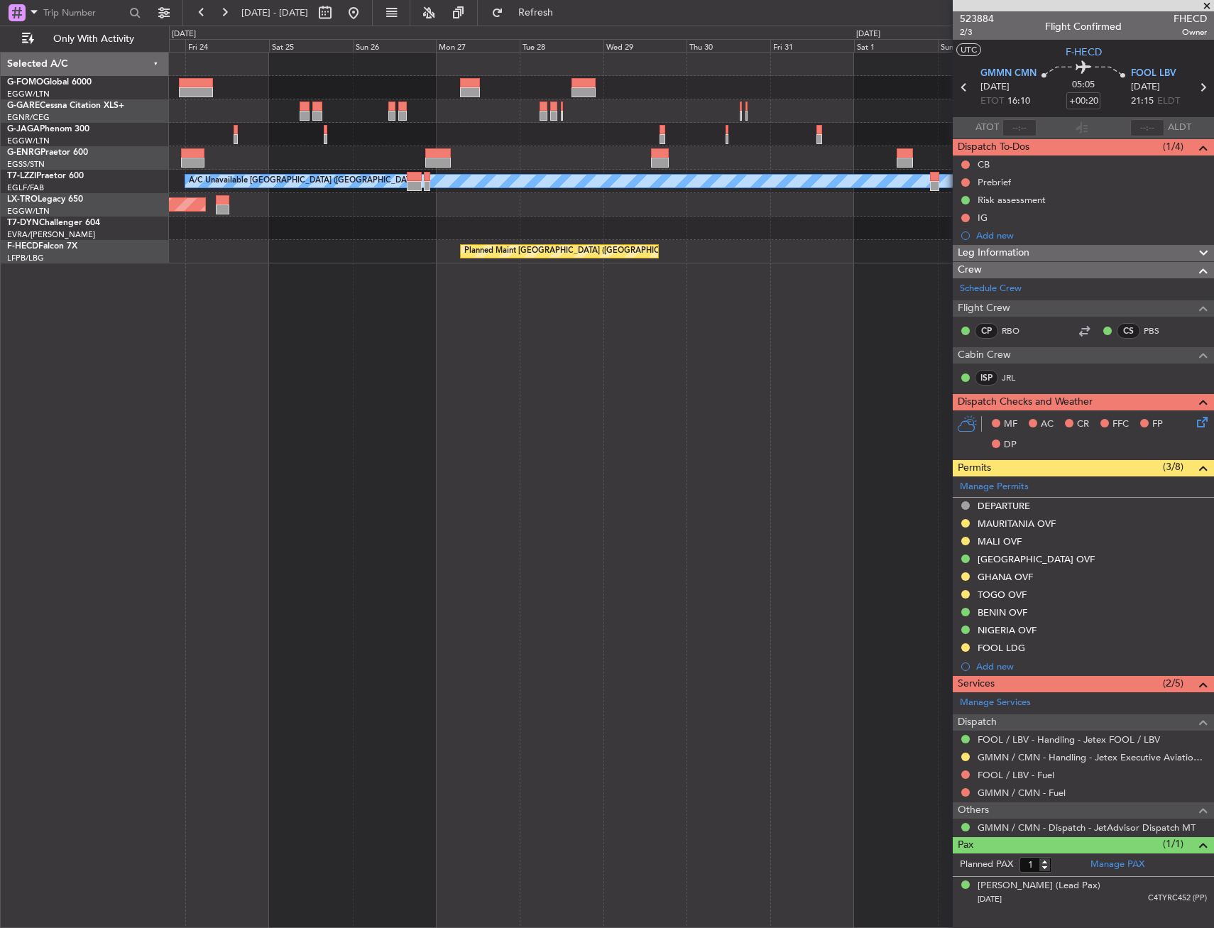
click at [921, 341] on div "A/C Unavailable [GEOGRAPHIC_DATA] ([GEOGRAPHIC_DATA]) Planned Maint [GEOGRAPHIC…" at bounding box center [691, 490] width 1045 height 876
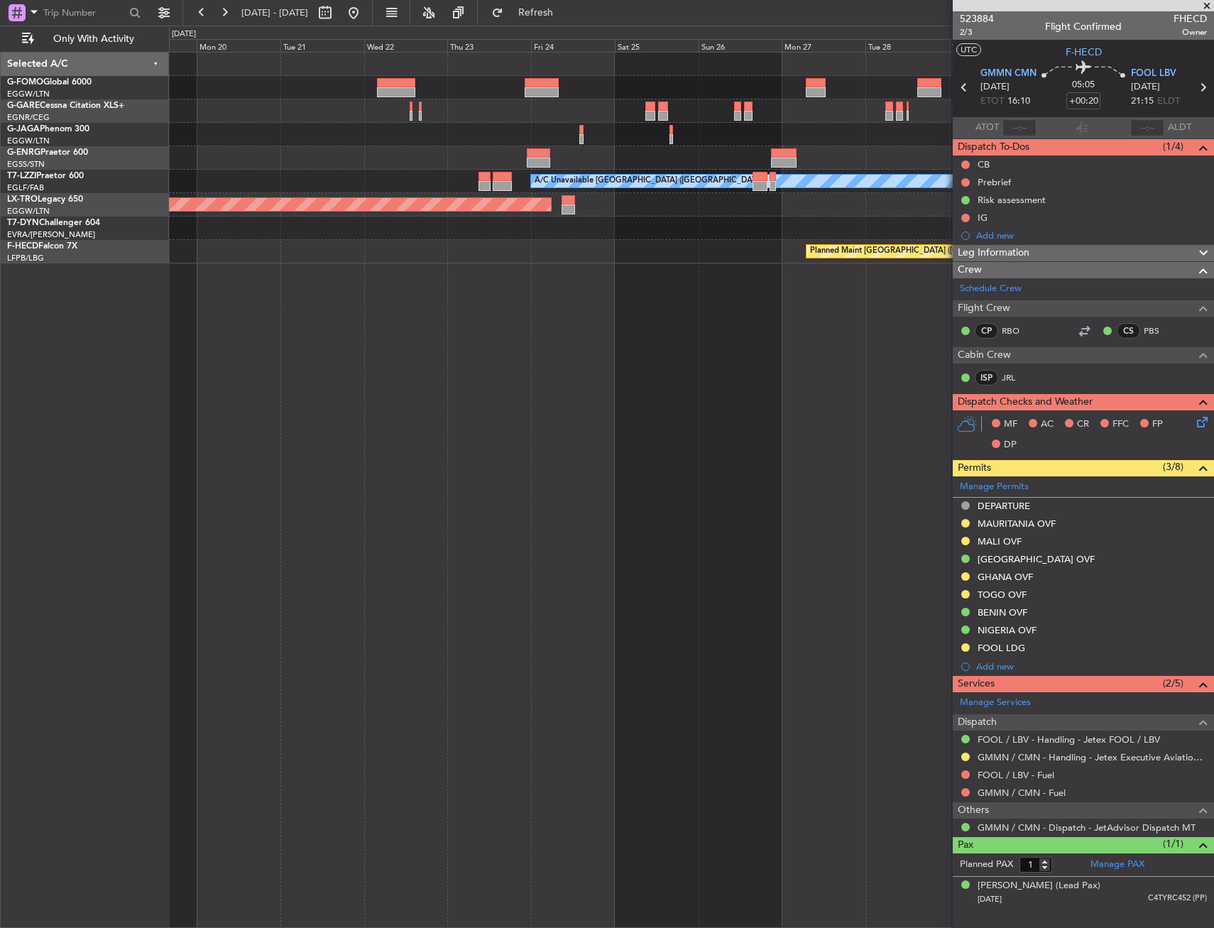
click at [852, 331] on div "A/C Unavailable [GEOGRAPHIC_DATA] ([GEOGRAPHIC_DATA]) Planned Maint [GEOGRAPHIC…" at bounding box center [691, 490] width 1045 height 876
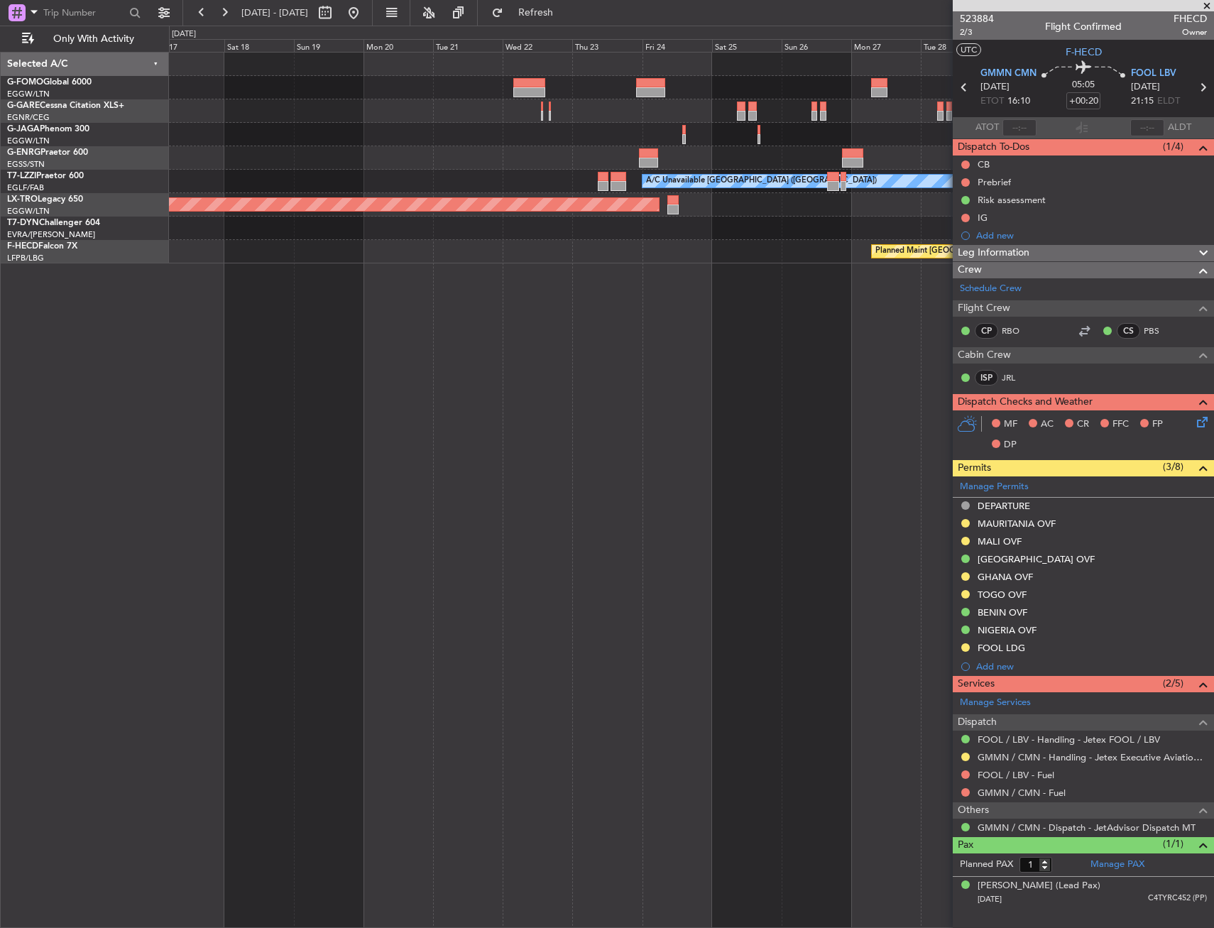
click at [657, 172] on div "A/C Unavailable [GEOGRAPHIC_DATA] ([GEOGRAPHIC_DATA])" at bounding box center [691, 181] width 1044 height 23
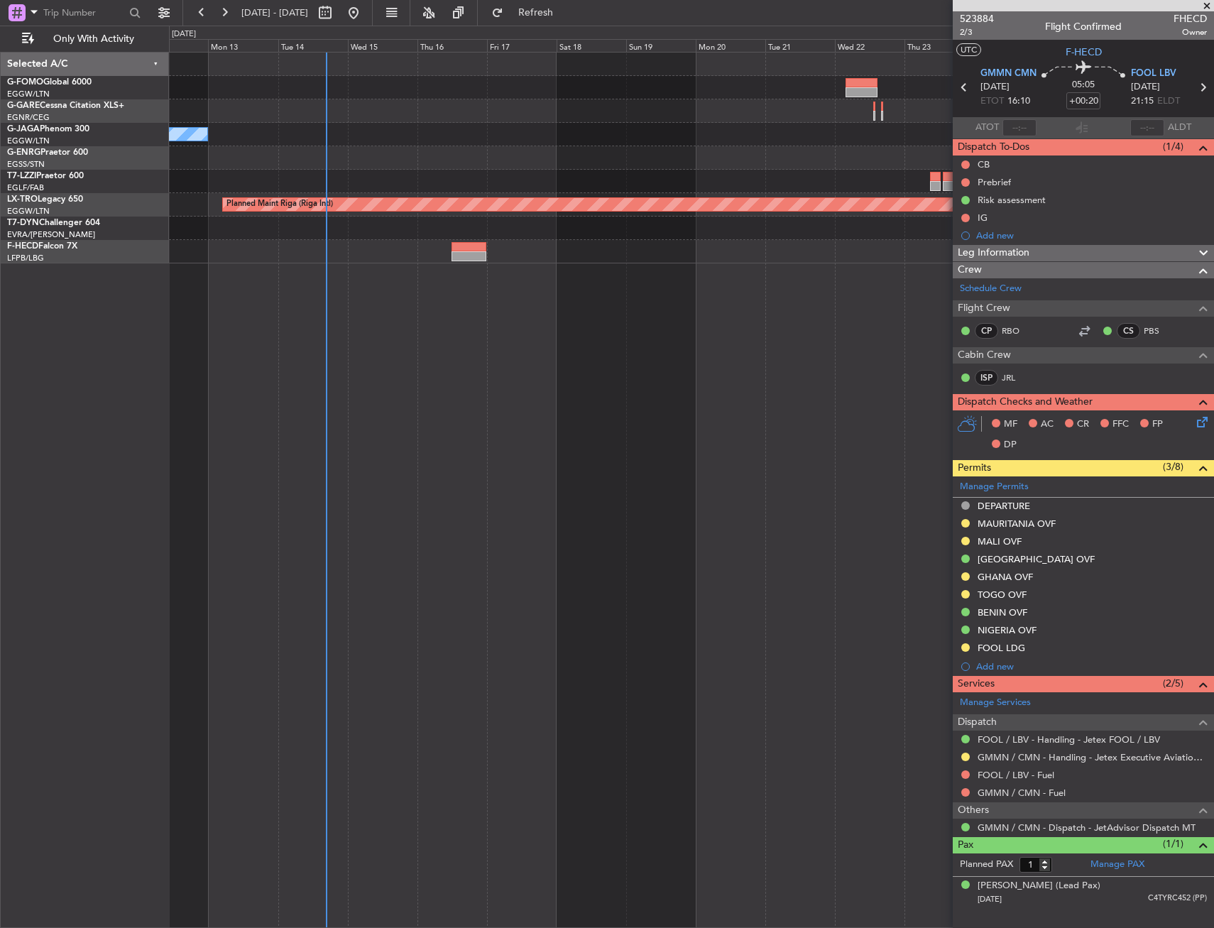
click at [383, 131] on div "No Crew" at bounding box center [691, 134] width 1044 height 23
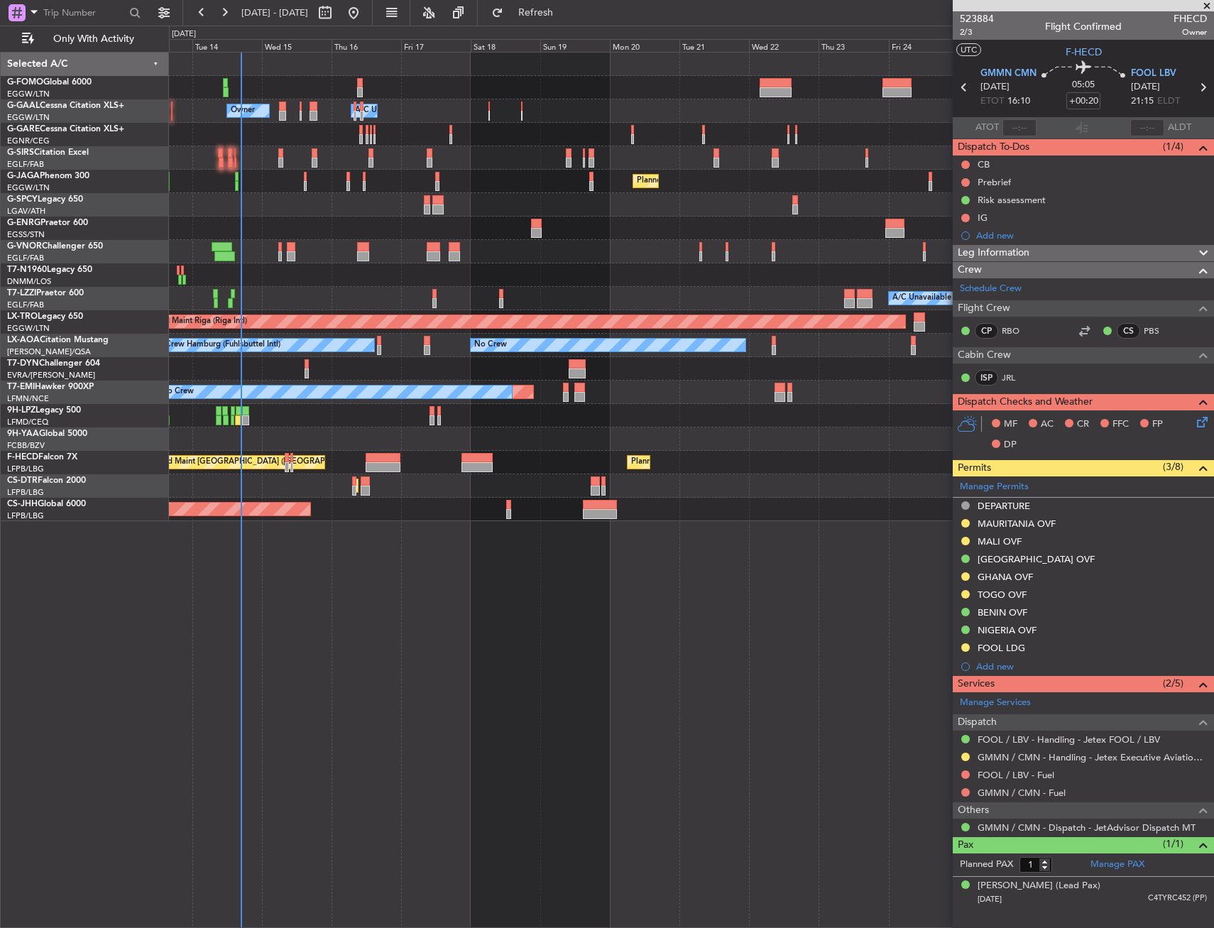
click at [713, 522] on div "Owner A/C Unavailable Owner Owner A/C Unavailable Owner Planned Maint [GEOGRAPH…" at bounding box center [691, 490] width 1045 height 876
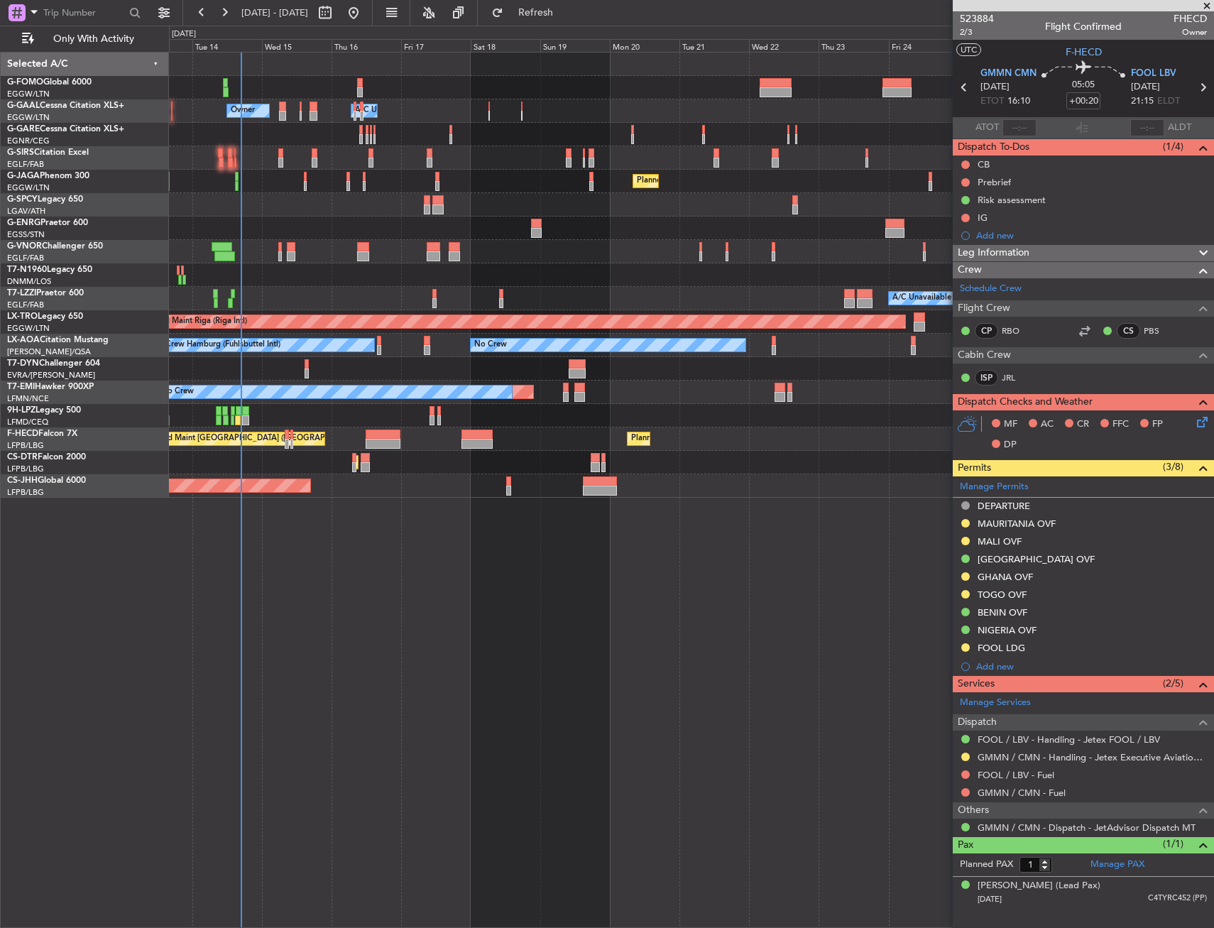
click at [395, 478] on div "Planned Maint [GEOGRAPHIC_DATA] ([GEOGRAPHIC_DATA])" at bounding box center [691, 485] width 1044 height 23
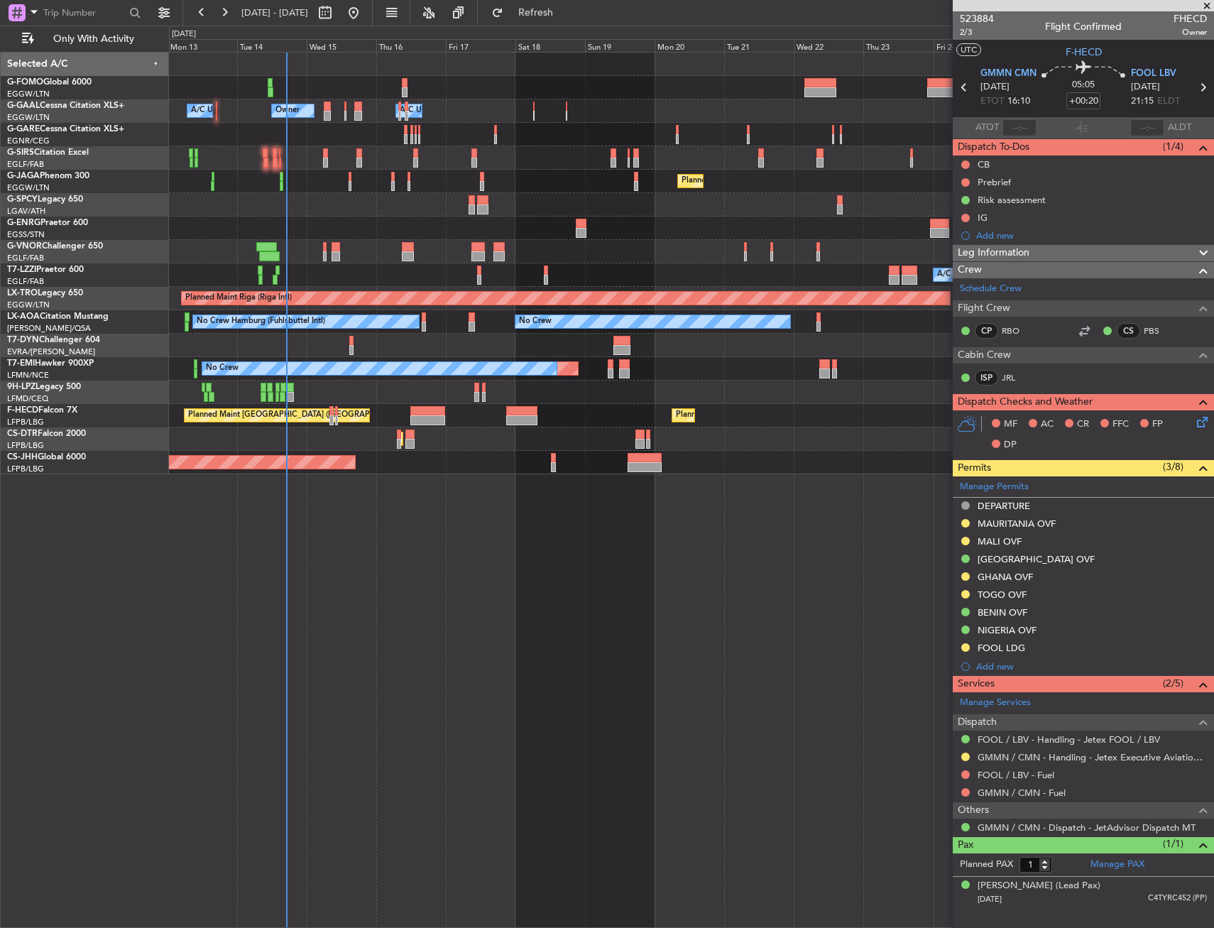
click at [571, 586] on div "Owner Owner A/C Unavailable Owner A/C Unavailable Planned Maint [GEOGRAPHIC_DAT…" at bounding box center [691, 490] width 1045 height 876
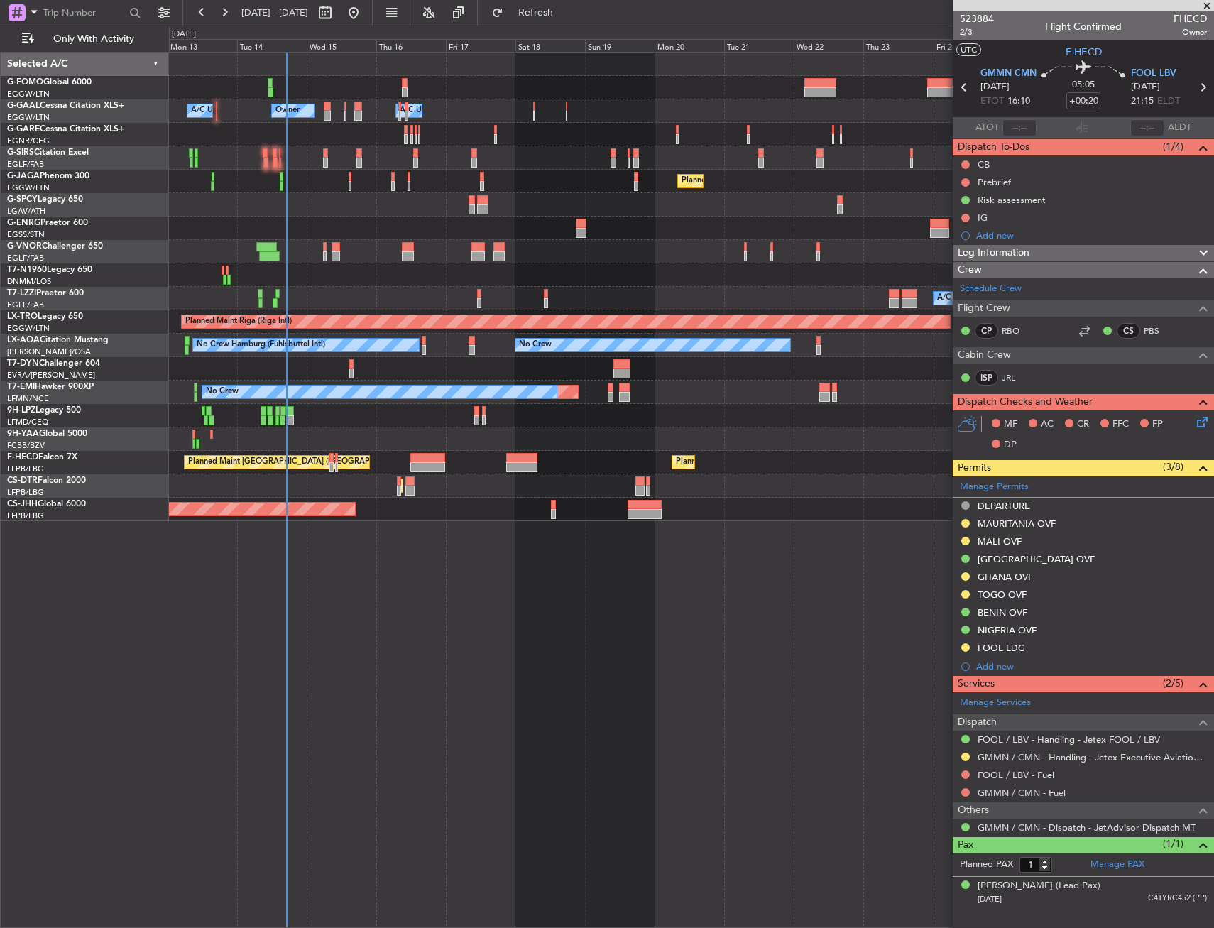
click at [521, 677] on div "Owner Owner A/C Unavailable Owner A/C Unavailable Planned Maint [GEOGRAPHIC_DAT…" at bounding box center [691, 490] width 1045 height 876
click at [517, 679] on div "Owner Owner A/C Unavailable Owner A/C Unavailable Planned Maint [GEOGRAPHIC_DAT…" at bounding box center [691, 490] width 1045 height 876
click at [516, 679] on div "Owner Owner A/C Unavailable Owner A/C Unavailable Planned Maint [GEOGRAPHIC_DAT…" at bounding box center [691, 490] width 1045 height 876
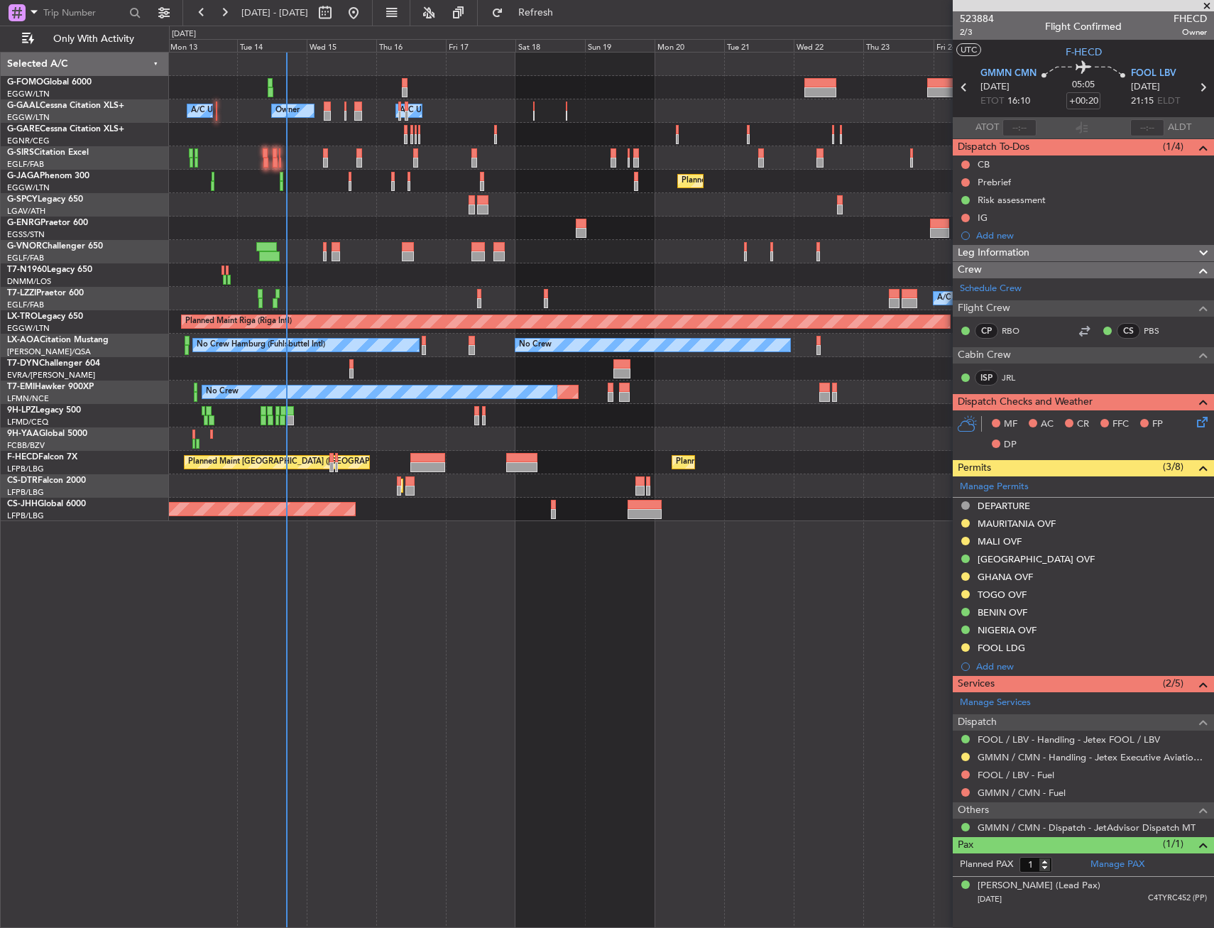
click at [516, 679] on div "Owner Owner A/C Unavailable Owner A/C Unavailable Planned Maint [GEOGRAPHIC_DAT…" at bounding box center [691, 490] width 1045 height 876
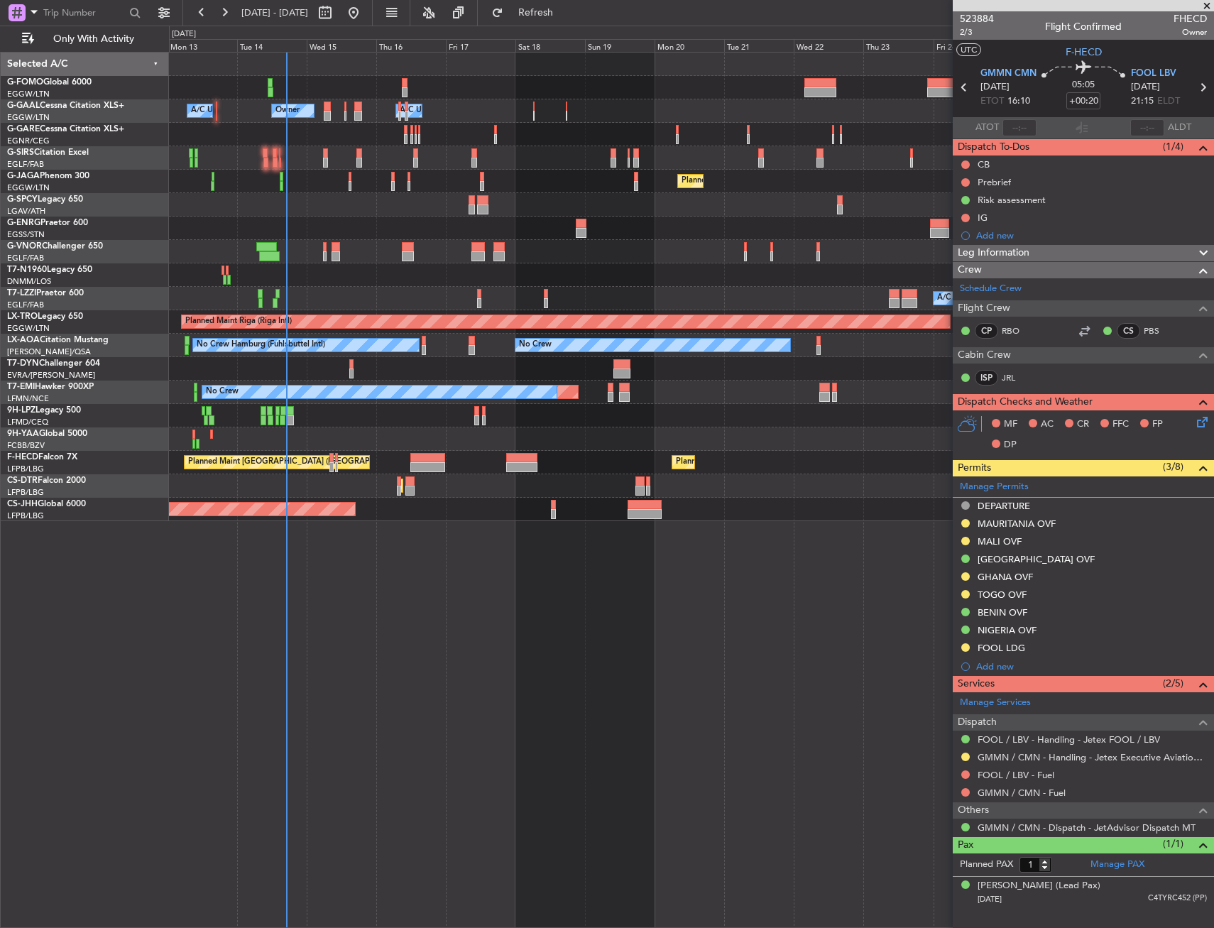
click at [516, 679] on div "Owner Owner A/C Unavailable Owner A/C Unavailable Planned Maint [GEOGRAPHIC_DAT…" at bounding box center [691, 490] width 1045 height 876
click at [319, 283] on div at bounding box center [691, 274] width 1044 height 23
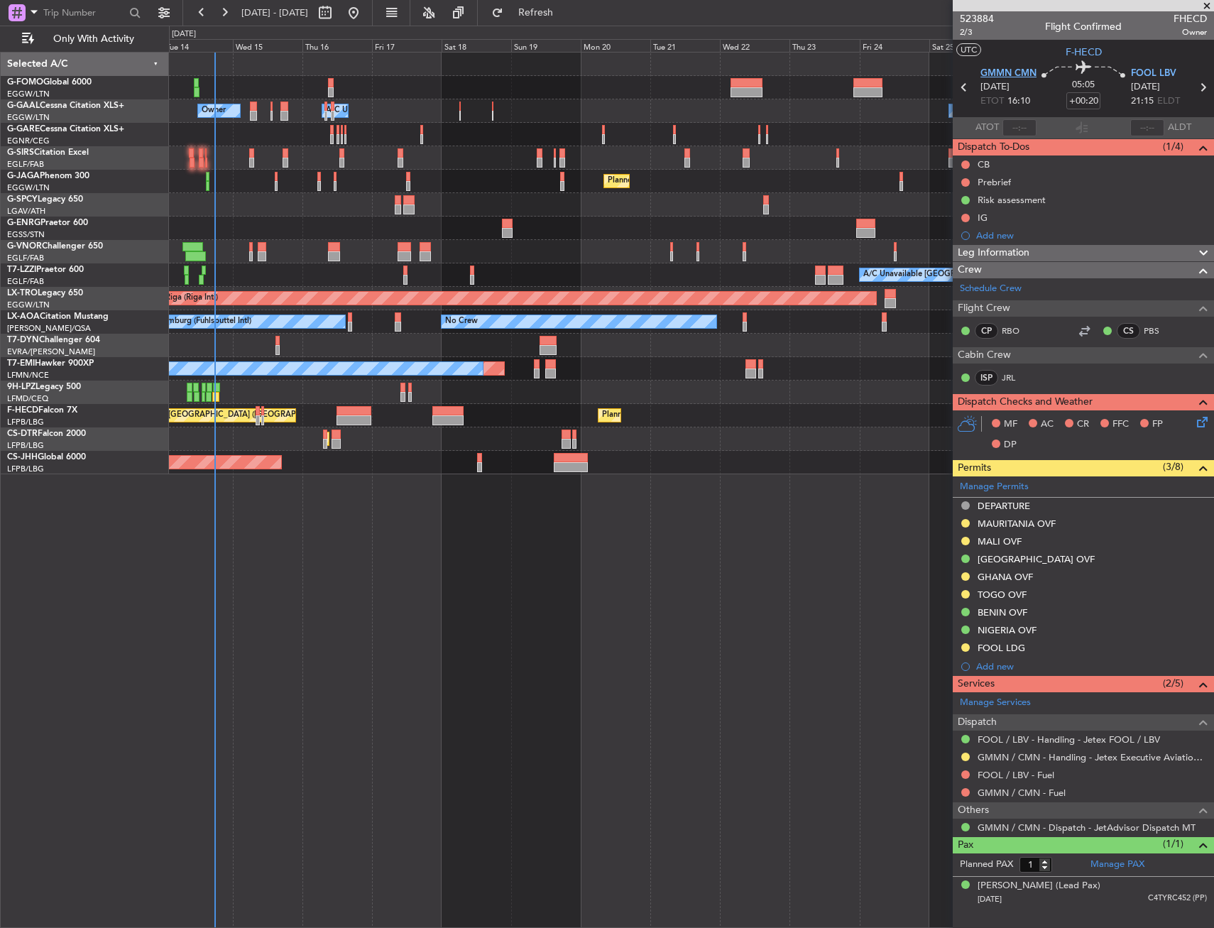
click at [1005, 80] on body "14 Oct 2025 - 29 Oct 2025 Refresh Quick Links Only With Activity Owner A/C Unav…" at bounding box center [607, 464] width 1214 height 928
click at [1004, 73] on span "GMMN CMN" at bounding box center [1008, 74] width 56 height 14
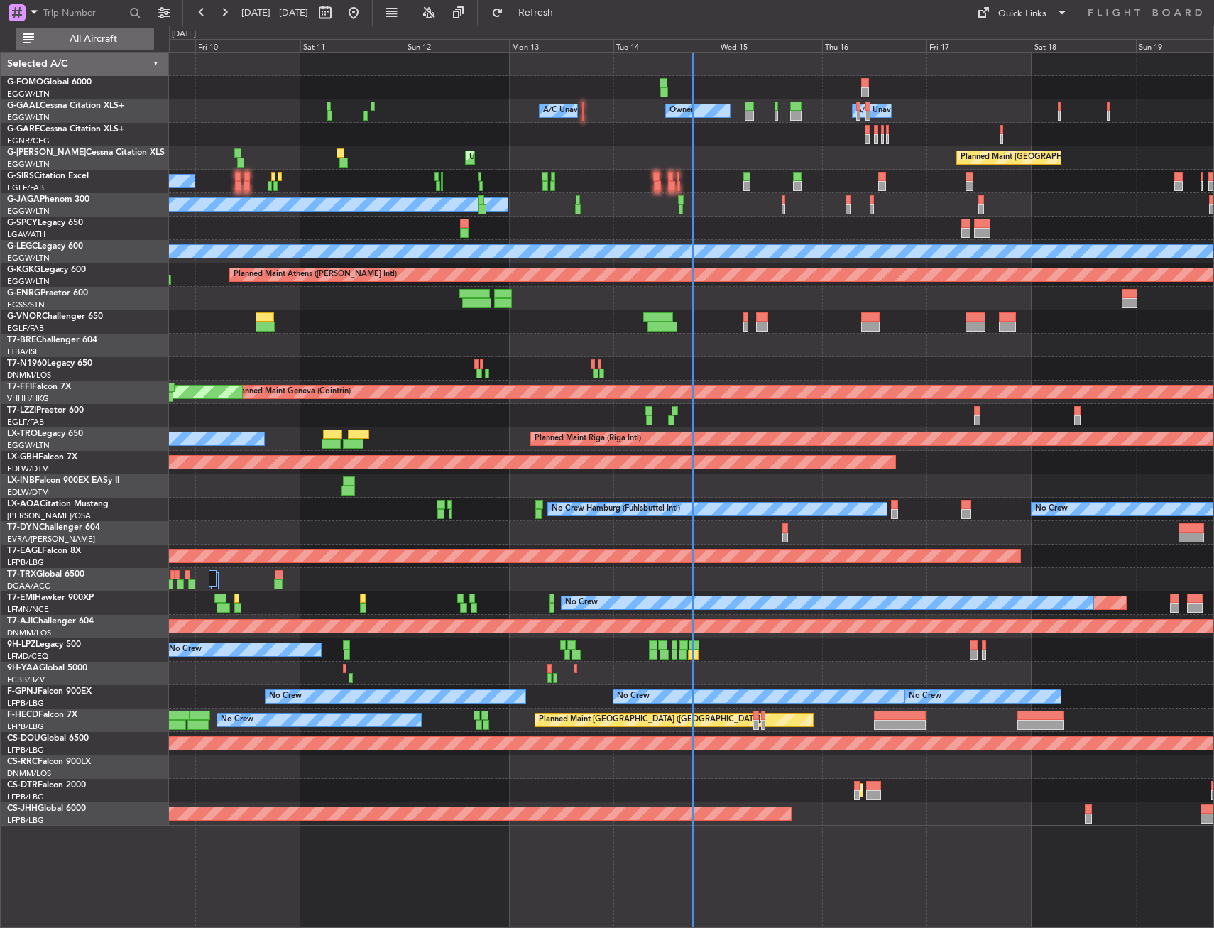
click at [92, 39] on span "All Aircraft" at bounding box center [93, 39] width 113 height 10
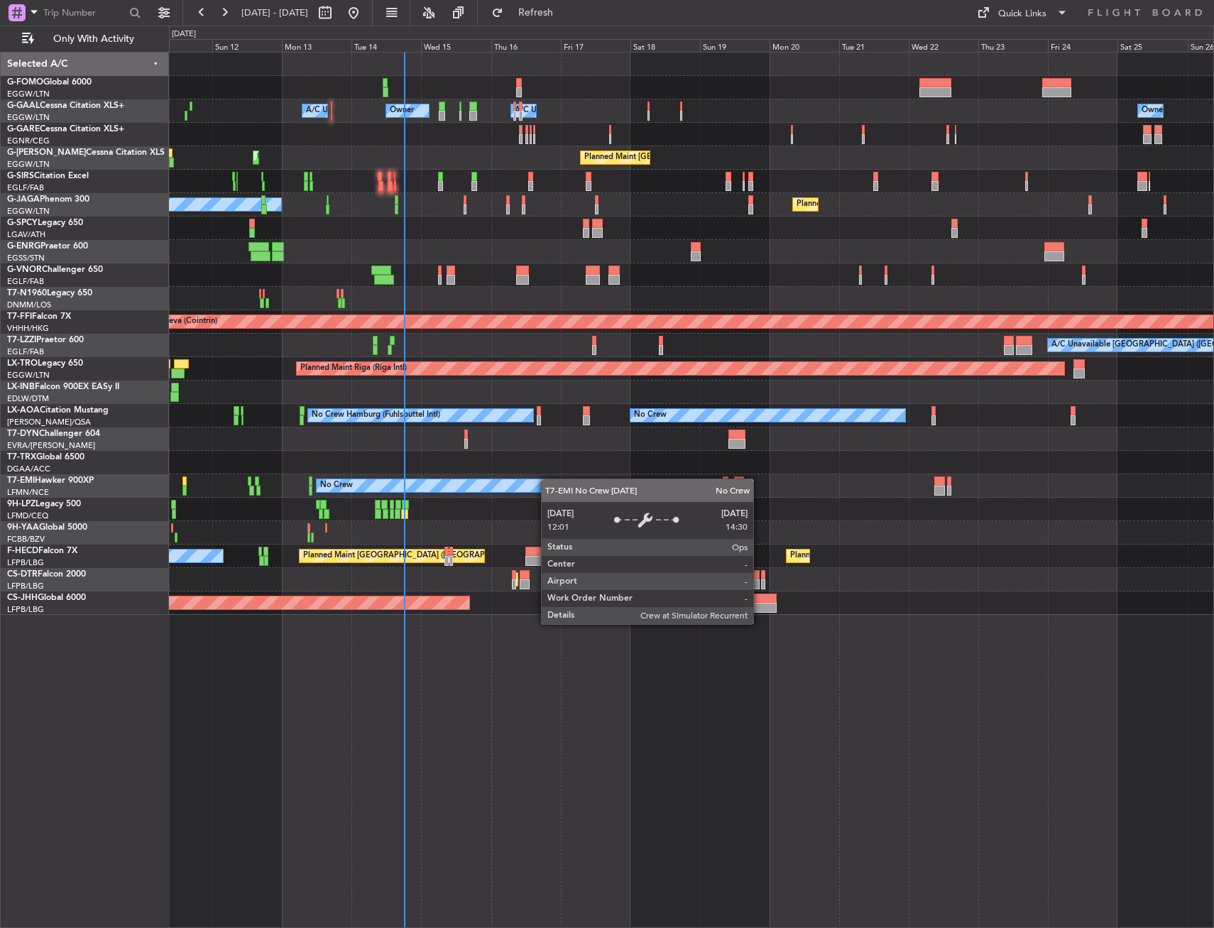
click at [367, 508] on div "Owner A/C Unavailable Owner A/C Unavailable Owner Planned Maint London (Luton) …" at bounding box center [691, 334] width 1044 height 562
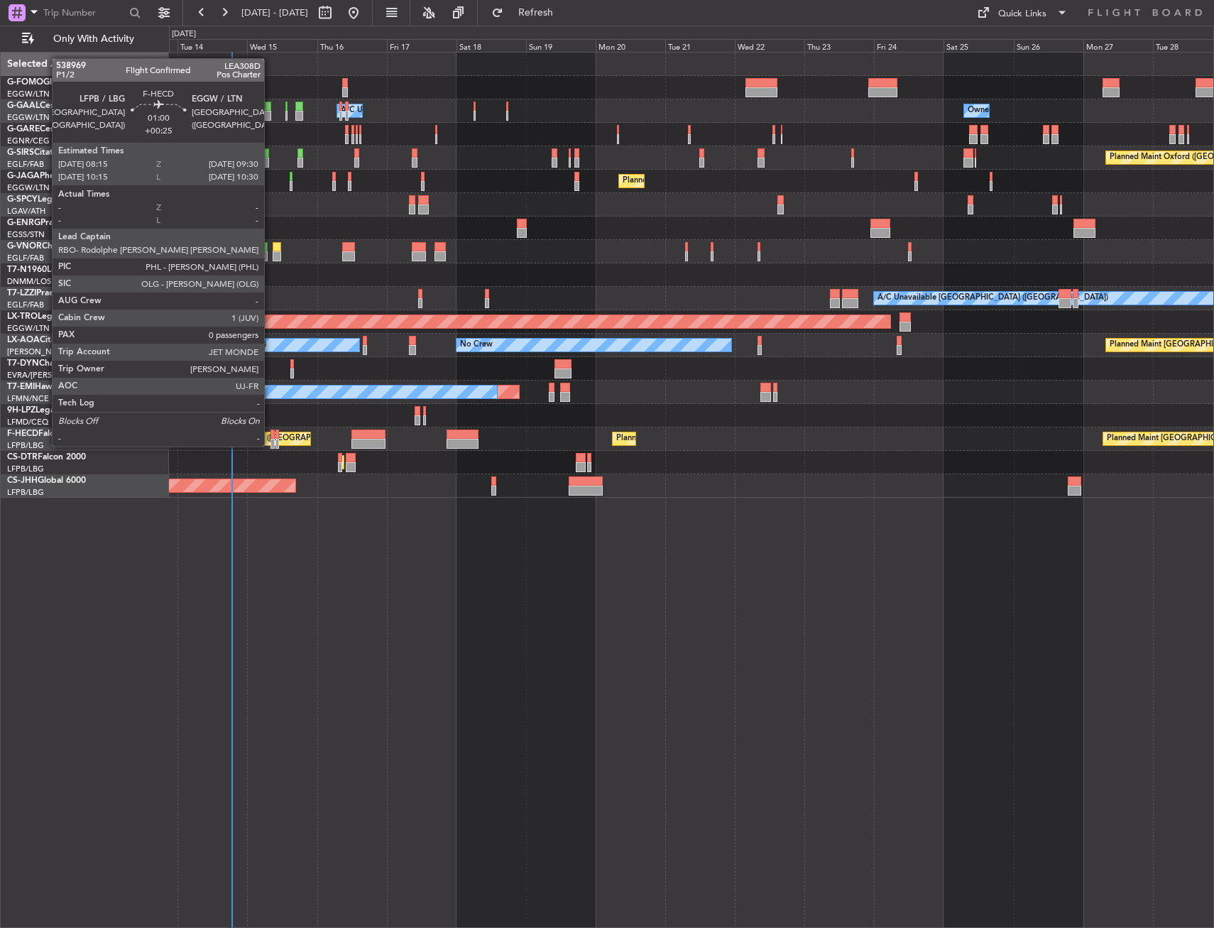
click at [270, 432] on div at bounding box center [272, 434] width 4 height 10
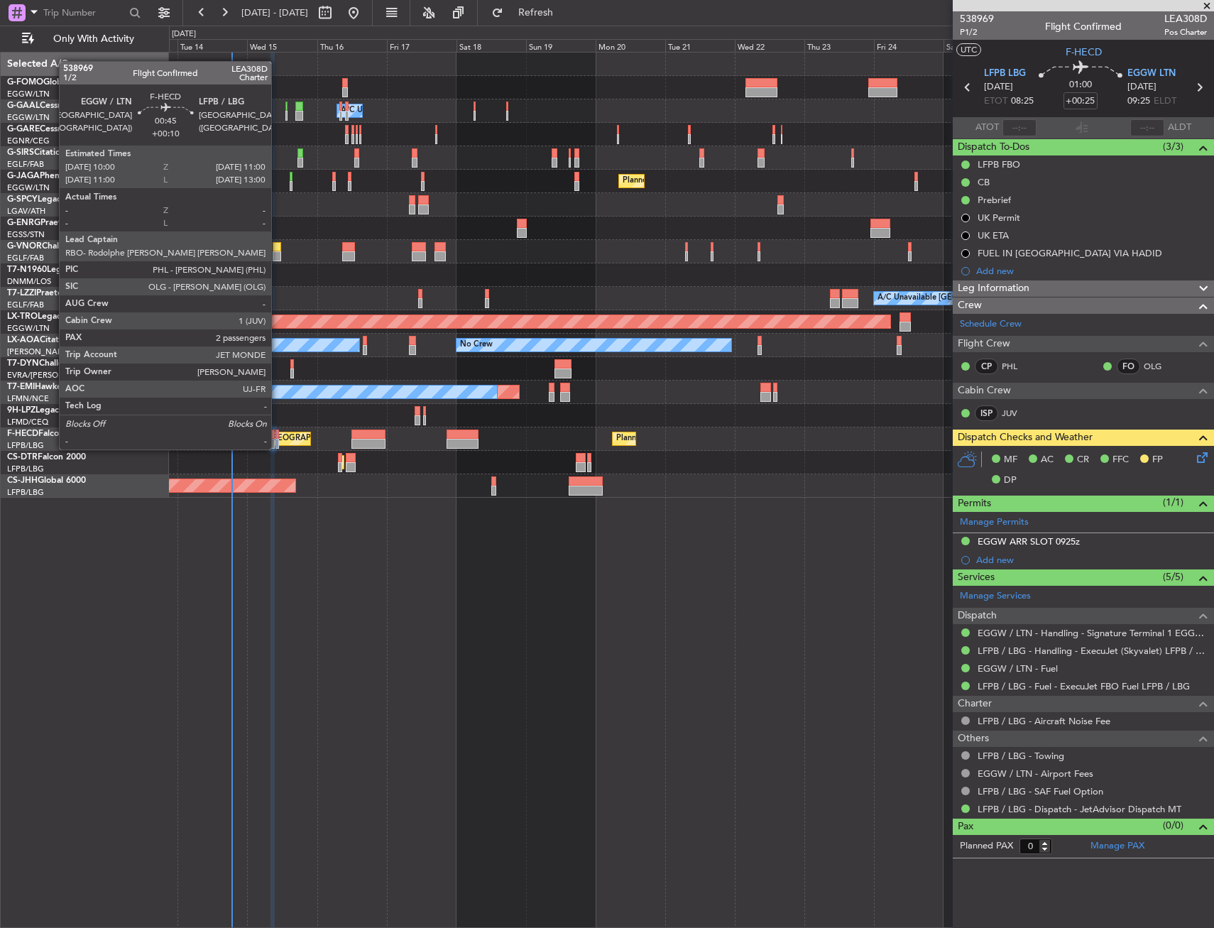
click at [278, 435] on div at bounding box center [277, 434] width 4 height 10
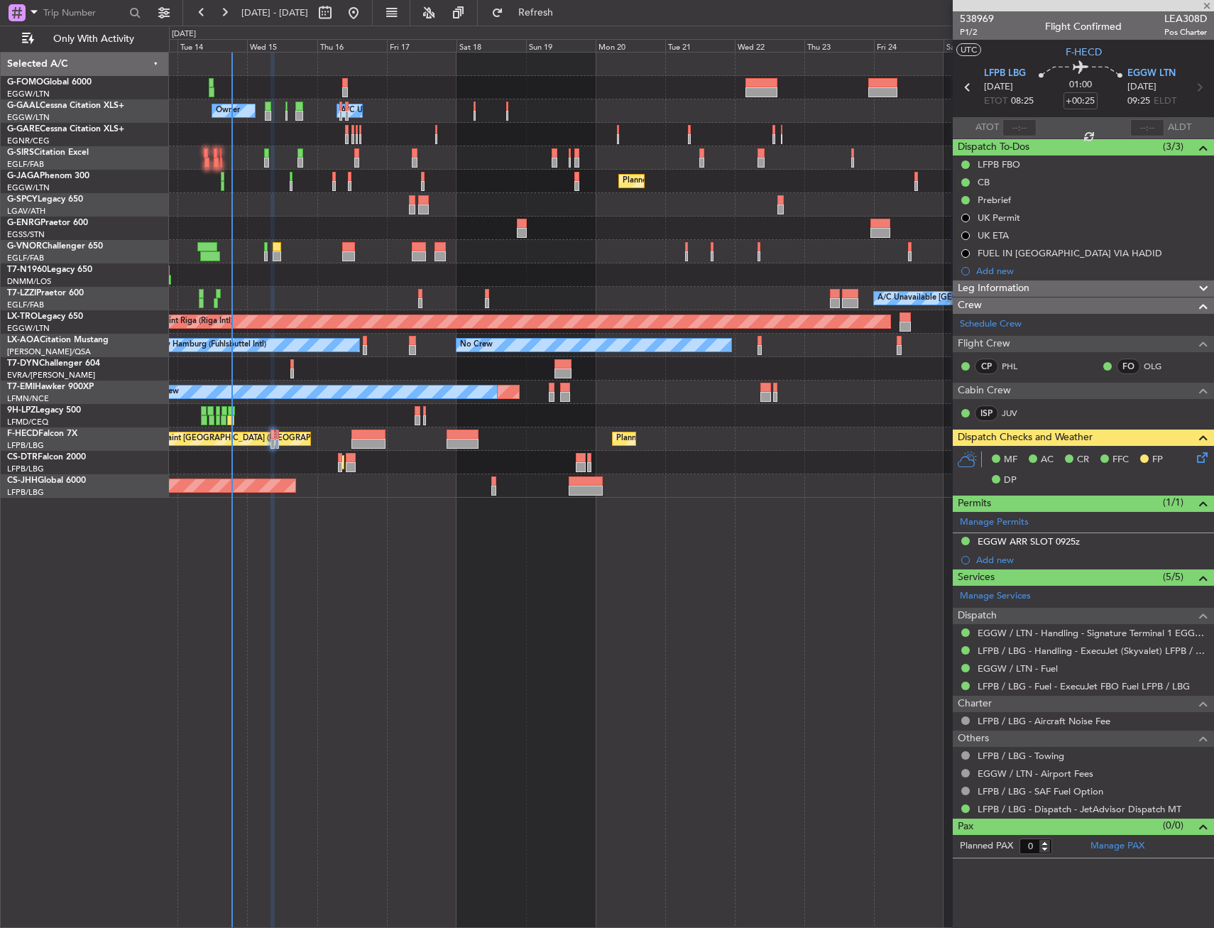
type input "+00:10"
type input "2"
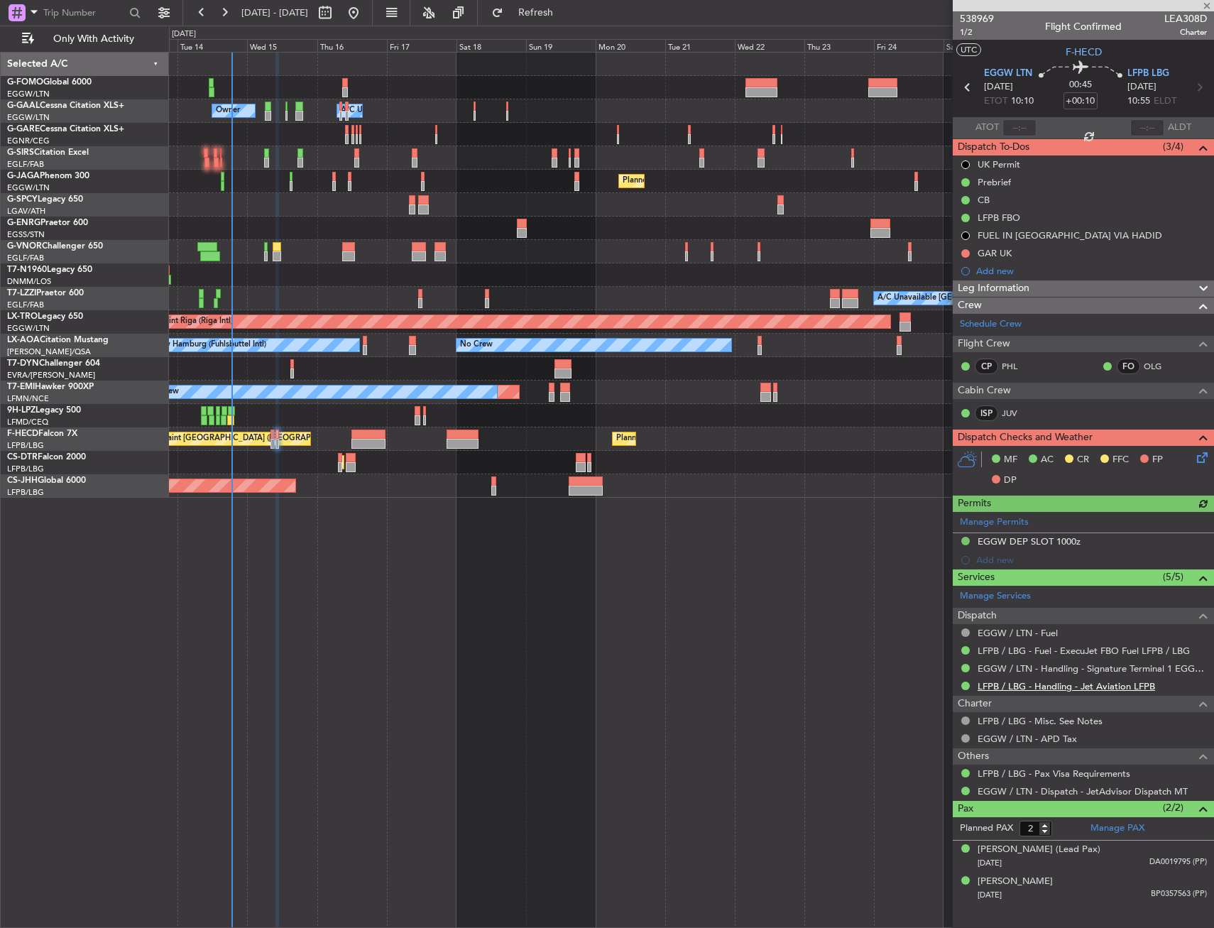
click at [1100, 689] on link "LFPB / LBG - Handling - Jet Aviation LFPB" at bounding box center [1065, 686] width 177 height 12
